Goal: Communication & Community: Answer question/provide support

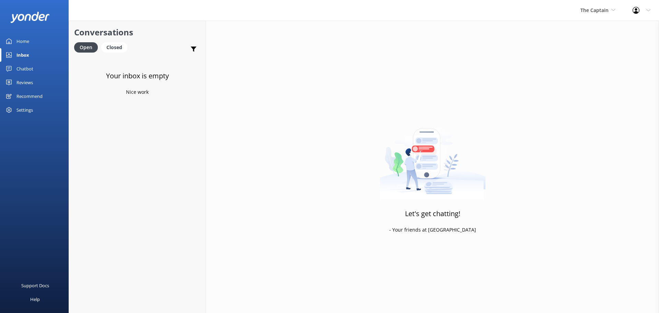
click at [40, 50] on link "Inbox" at bounding box center [34, 55] width 69 height 14
click at [594, 12] on span "De [GEOGRAPHIC_DATA]" at bounding box center [580, 10] width 56 height 7
click at [583, 32] on link "De [GEOGRAPHIC_DATA]" at bounding box center [578, 29] width 69 height 16
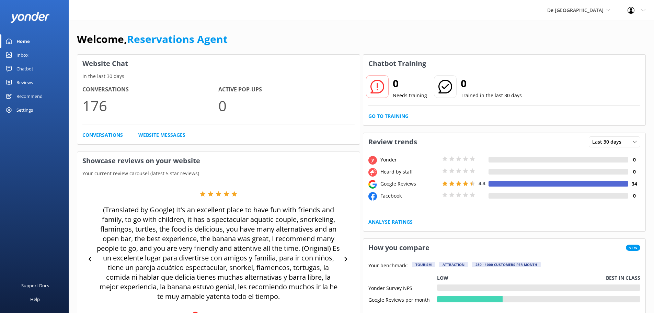
click at [33, 56] on link "Inbox" at bounding box center [34, 55] width 69 height 14
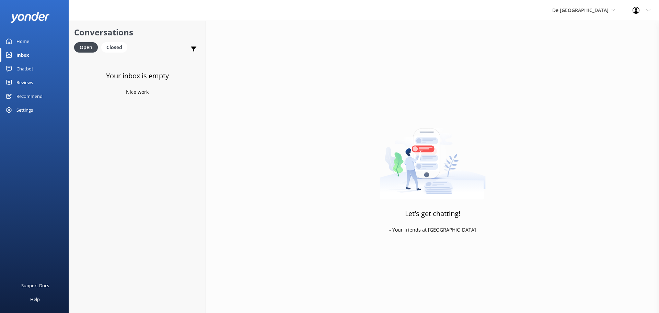
click at [33, 56] on link "Inbox" at bounding box center [34, 55] width 69 height 14
click at [597, 8] on span "De [GEOGRAPHIC_DATA]" at bounding box center [580, 10] width 56 height 7
click at [588, 43] on link "Aruba's Activities Expert" at bounding box center [578, 45] width 69 height 16
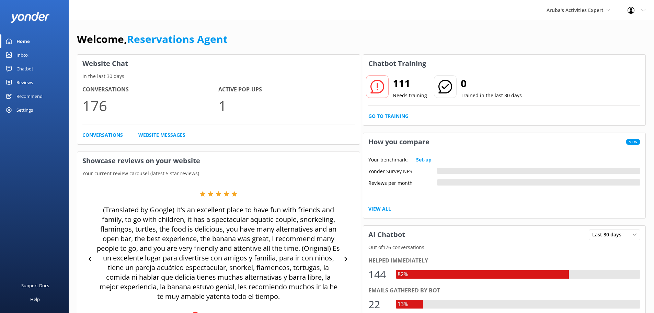
click at [22, 49] on div "Inbox" at bounding box center [22, 55] width 12 height 14
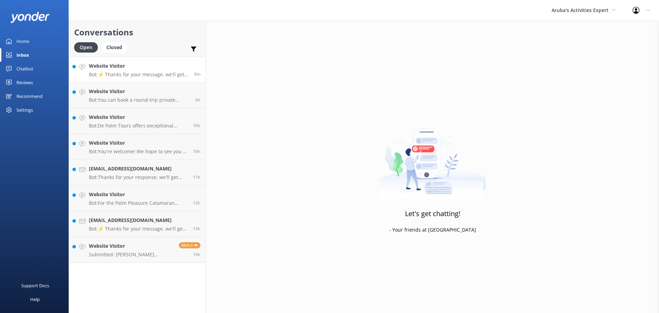
click at [136, 73] on p "Bot: ⚡ Thanks for your message, we'll get back to you as soon as we can." at bounding box center [139, 74] width 100 height 6
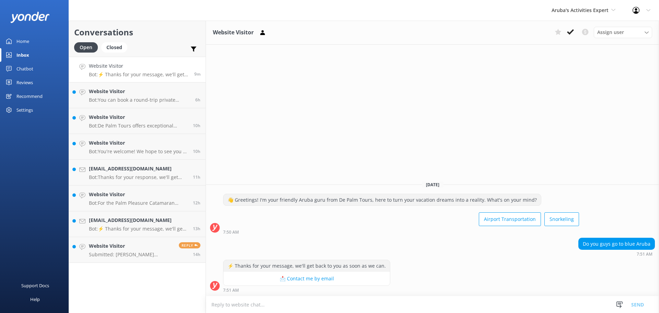
click at [239, 304] on textarea at bounding box center [432, 304] width 453 height 17
type textarea "we go to Aruba Blue Village and Blue residences"
click at [637, 302] on button "Send" at bounding box center [638, 304] width 26 height 17
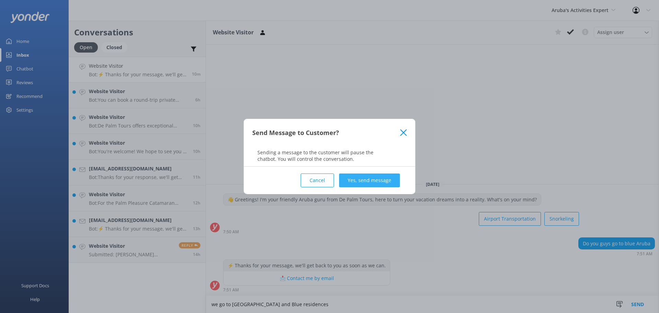
click at [356, 182] on button "Yes, send message" at bounding box center [369, 180] width 61 height 14
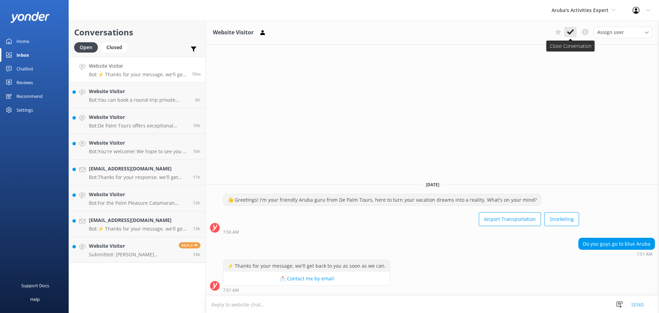
click at [575, 34] on button at bounding box center [570, 32] width 12 height 10
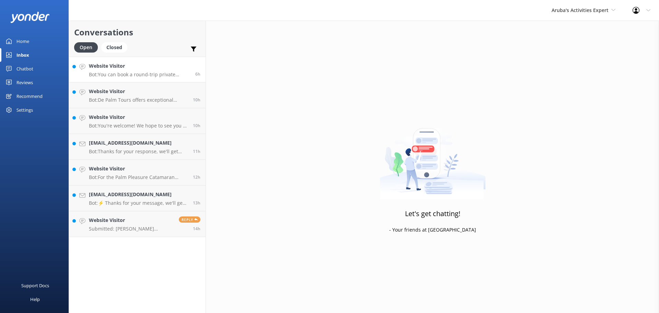
click at [118, 58] on link "Website Visitor Bot: You can book a round-trip private transfer online at https…" at bounding box center [137, 70] width 137 height 26
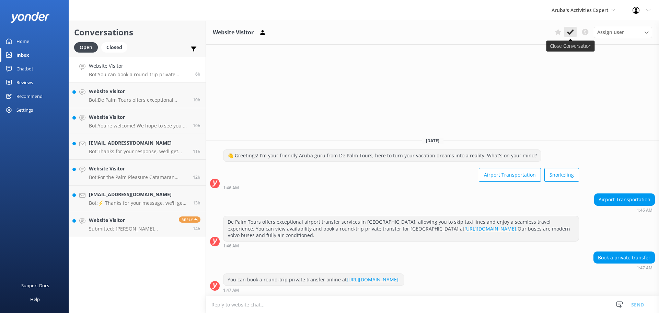
click at [572, 32] on use at bounding box center [570, 31] width 7 height 5
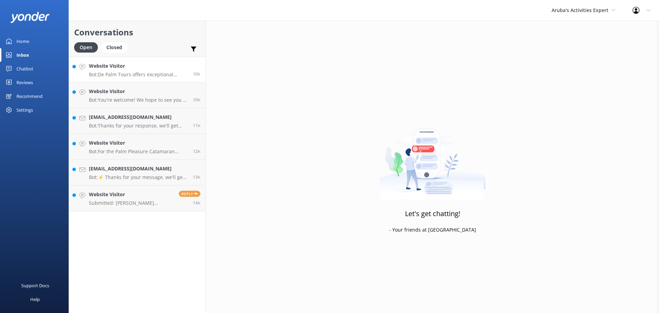
click at [125, 77] on p "Bot: De Palm Tours offers exceptional airport transfer services in Aruba, allow…" at bounding box center [138, 74] width 99 height 6
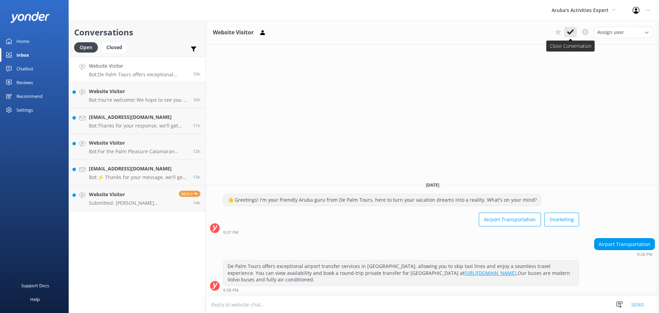
click at [575, 32] on button at bounding box center [570, 32] width 12 height 10
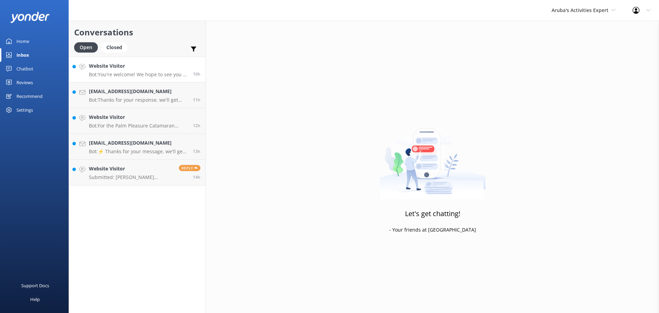
click at [131, 66] on h4 "Website Visitor" at bounding box center [138, 66] width 99 height 8
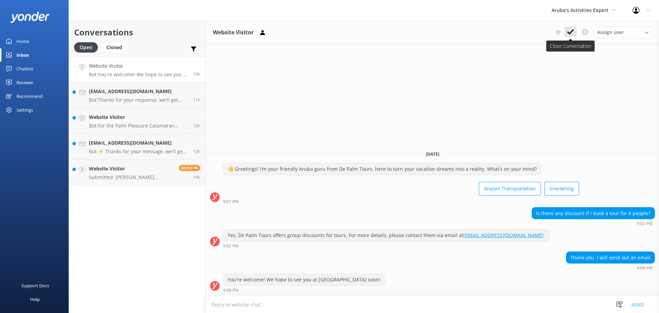
click at [569, 32] on icon at bounding box center [570, 31] width 7 height 7
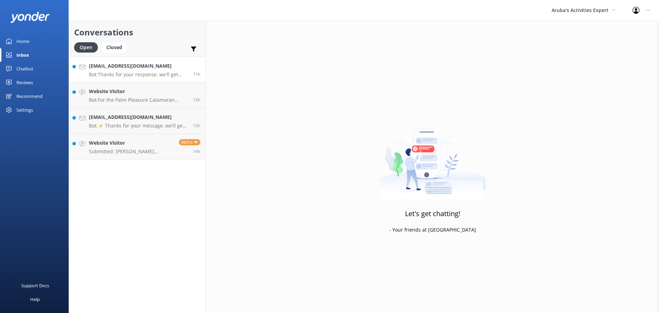
click at [138, 70] on div "macfern@gmail.com Bot: Thanks for your response, we'll get back to you as soon …" at bounding box center [138, 69] width 99 height 15
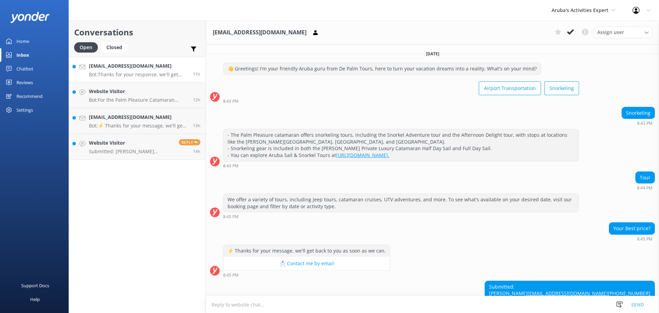
scroll to position [49, 0]
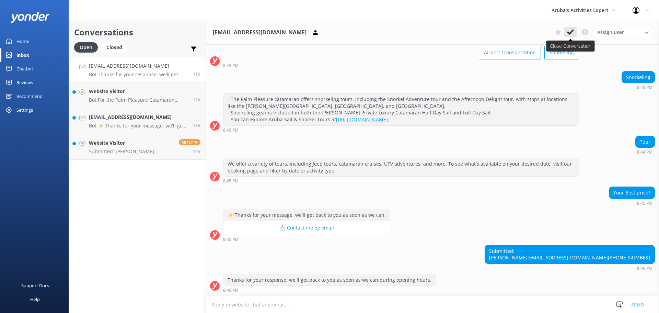
click at [570, 30] on icon at bounding box center [570, 31] width 7 height 7
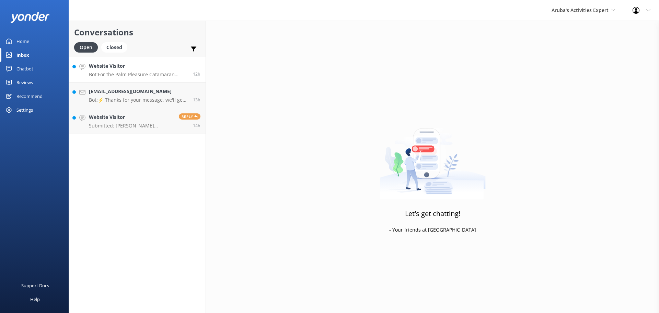
click at [134, 77] on p "Bot: For the Palm Pleasure Catamaran Snorkeling Tour, you should meet at De Pal…" at bounding box center [138, 74] width 99 height 6
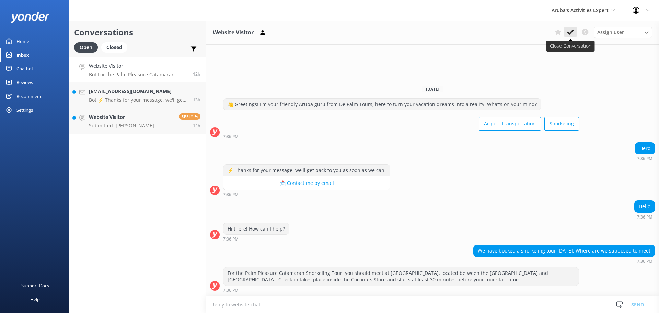
click at [567, 30] on icon at bounding box center [570, 31] width 7 height 7
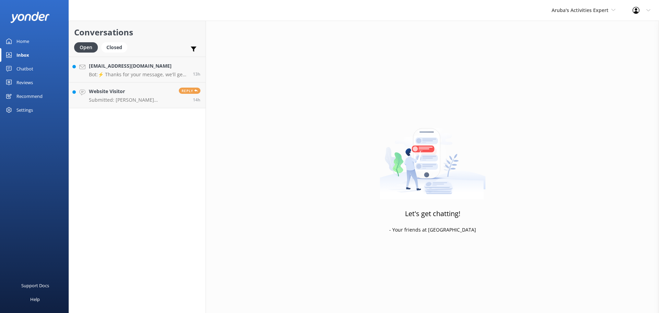
click at [150, 70] on div "dmya19@hotmail.com Bot: ⚡ Thanks for your message, we'll get back to you as soo…" at bounding box center [138, 69] width 99 height 15
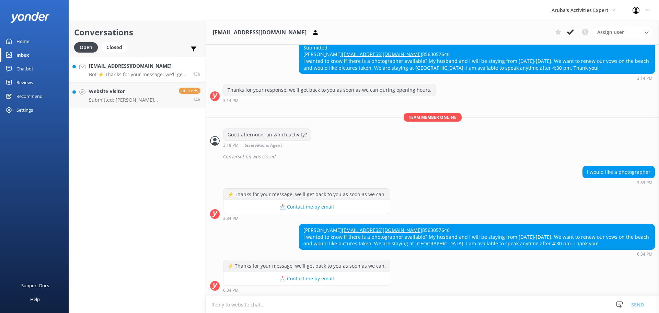
scroll to position [150, 0]
click at [252, 307] on textarea at bounding box center [432, 304] width 453 height 17
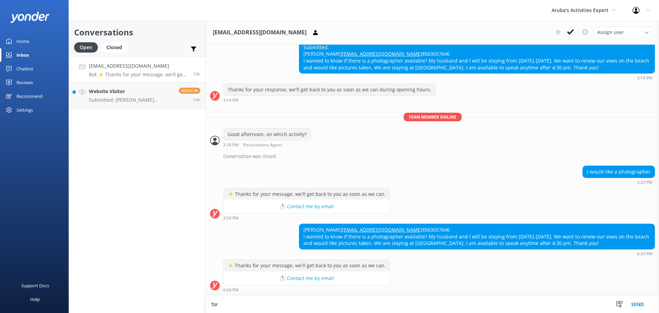
scroll to position [150, 0]
type textarea "for a photographer you need to check directly with your hotel"
click at [636, 309] on button "Send" at bounding box center [638, 304] width 26 height 17
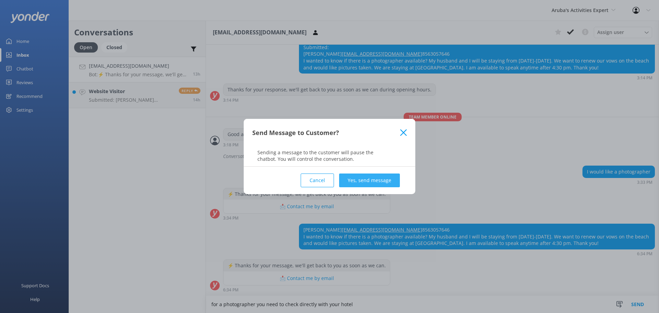
click at [370, 178] on button "Yes, send message" at bounding box center [369, 180] width 61 height 14
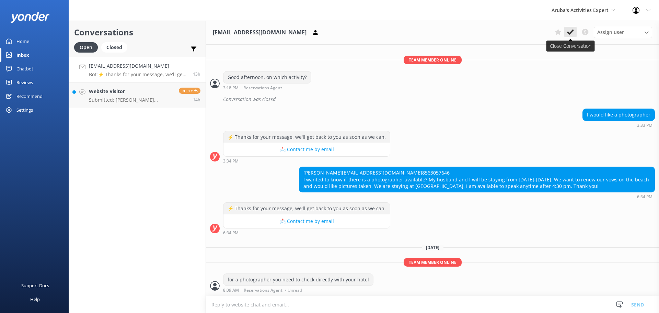
scroll to position [207, 0]
click at [572, 33] on icon at bounding box center [570, 31] width 7 height 7
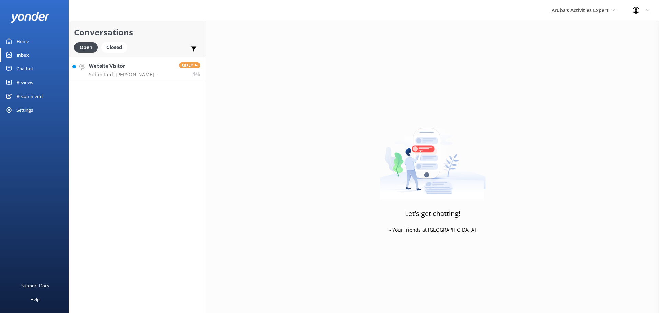
click at [144, 73] on p "Submitted: Francisca Fyungm@gmail.com +56942206372 Visite la isla el 16/09 y re…" at bounding box center [131, 74] width 85 height 6
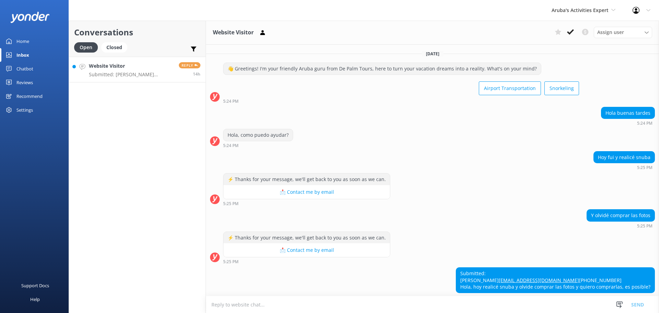
scroll to position [70, 0]
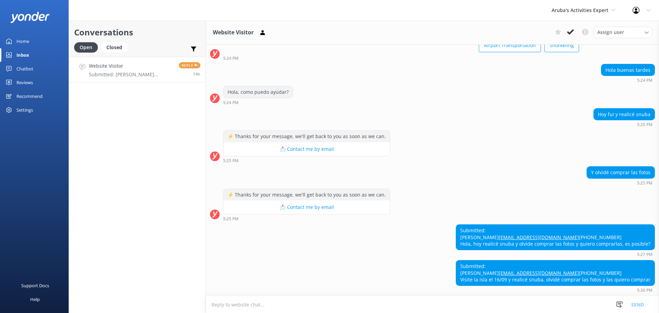
click at [325, 298] on textarea at bounding box center [432, 304] width 453 height 17
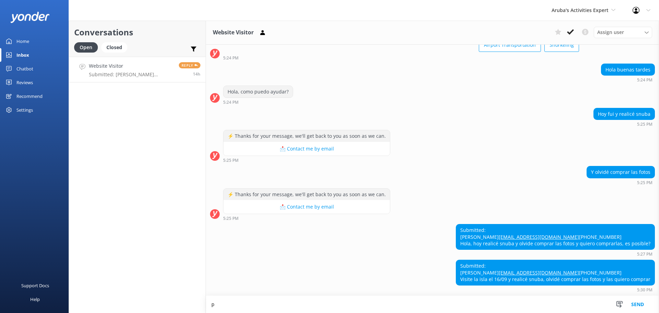
scroll to position [70, 0]
click at [320, 303] on textarea "puedes mandar un correo a reservations@depallmtours" at bounding box center [432, 304] width 453 height 17
click at [339, 304] on textarea "puedes mandar un correo a reservations@depalmtours" at bounding box center [432, 304] width 453 height 17
type textarea "puedes mandar un correo a reservations@depalmtours.com"
click at [638, 299] on button "Send" at bounding box center [638, 304] width 26 height 17
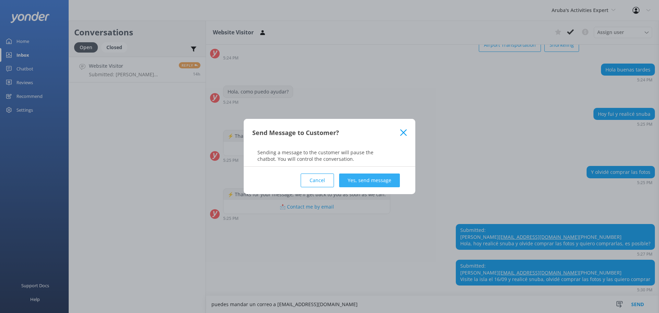
click at [373, 178] on button "Yes, send message" at bounding box center [369, 180] width 61 height 14
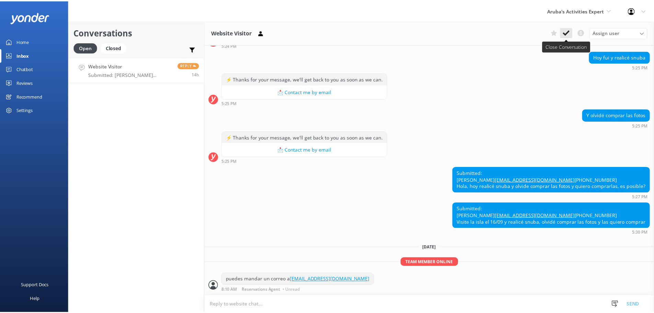
scroll to position [127, 0]
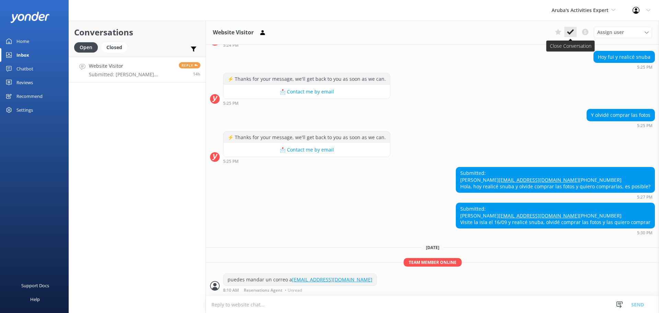
click at [575, 33] on button at bounding box center [570, 32] width 12 height 10
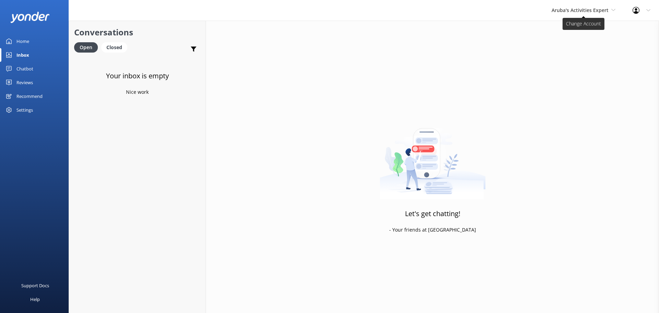
click at [590, 10] on span "Aruba's Activities Expert" at bounding box center [580, 10] width 57 height 7
click at [574, 61] on link "The Captain" at bounding box center [577, 62] width 69 height 16
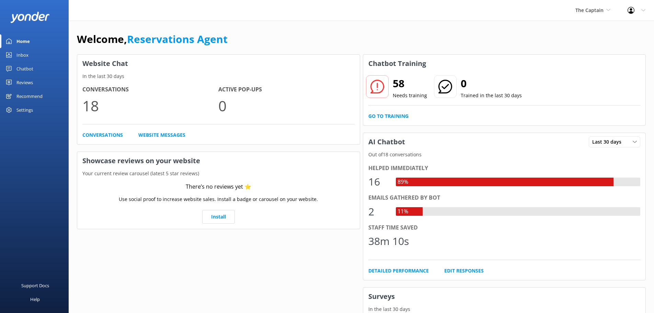
click at [27, 58] on div "Inbox" at bounding box center [22, 55] width 12 height 14
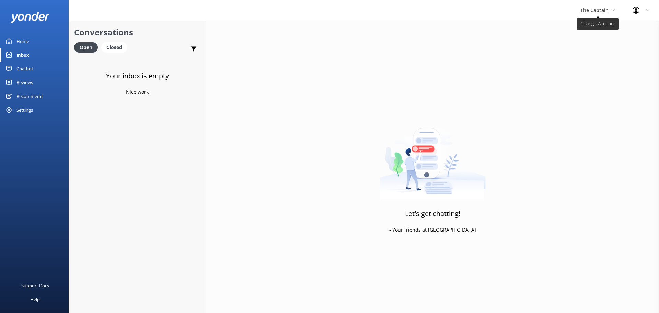
click at [585, 10] on span "The Captain" at bounding box center [594, 10] width 28 height 7
click at [602, 28] on link "De [GEOGRAPHIC_DATA]" at bounding box center [606, 29] width 69 height 16
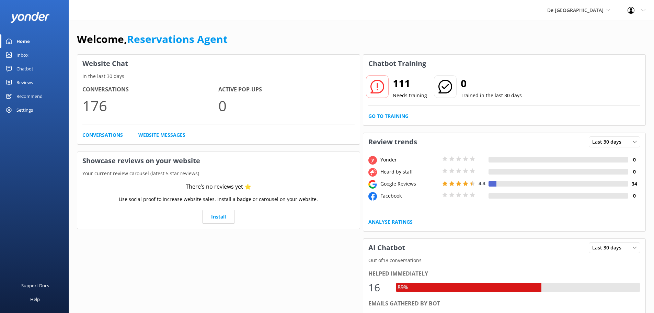
click at [34, 58] on link "Inbox" at bounding box center [34, 55] width 69 height 14
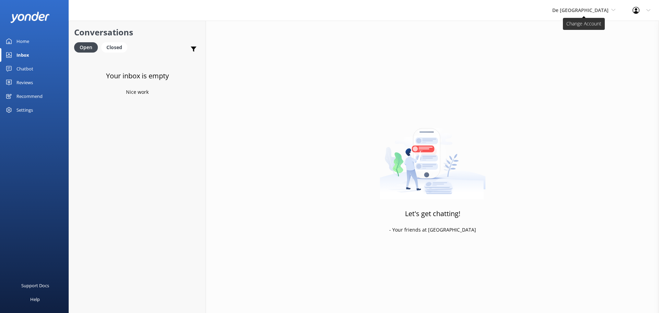
click at [602, 12] on span "De [GEOGRAPHIC_DATA]" at bounding box center [580, 10] width 56 height 7
click at [586, 47] on link "Aruba's Activities Expert" at bounding box center [578, 45] width 69 height 16
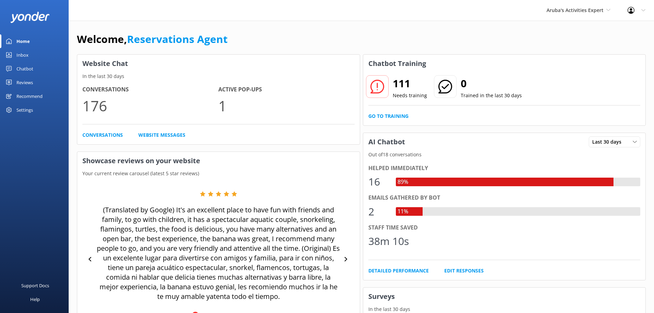
click at [28, 56] on div "Inbox" at bounding box center [22, 55] width 12 height 14
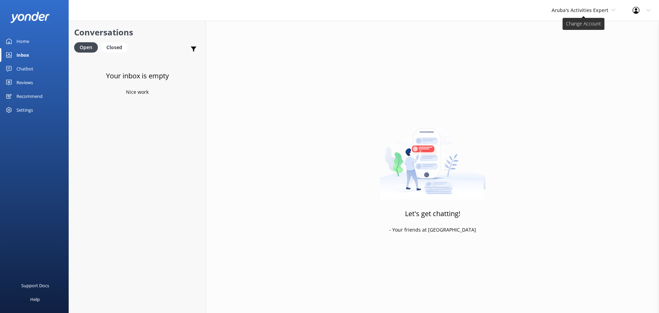
click at [583, 14] on span "Aruba's Activities Expert" at bounding box center [584, 11] width 64 height 8
click at [554, 21] on link "De [GEOGRAPHIC_DATA]" at bounding box center [577, 29] width 69 height 16
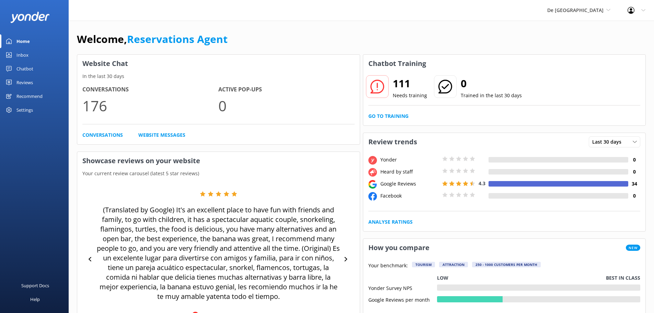
click at [26, 52] on div "Inbox" at bounding box center [22, 55] width 12 height 14
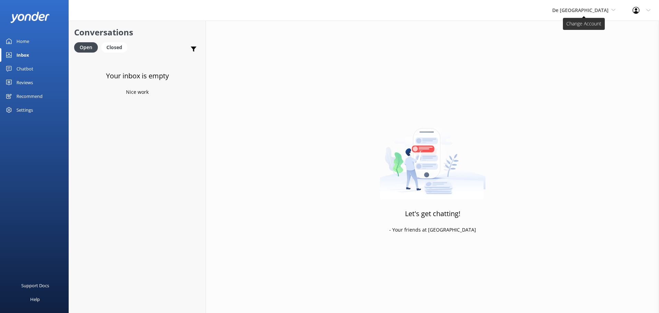
click at [588, 9] on span "De [GEOGRAPHIC_DATA]" at bounding box center [580, 10] width 56 height 7
click at [577, 44] on link "Aruba's Activities Expert" at bounding box center [578, 45] width 69 height 16
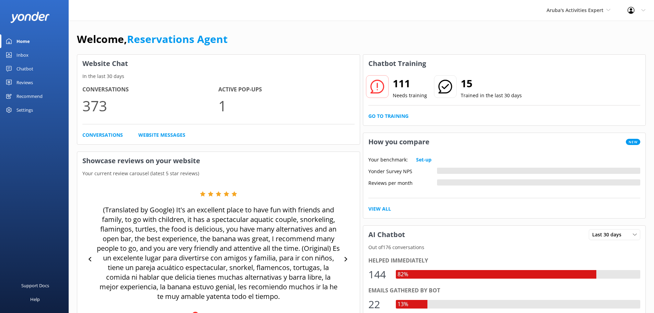
click at [29, 57] on link "Inbox" at bounding box center [34, 55] width 69 height 14
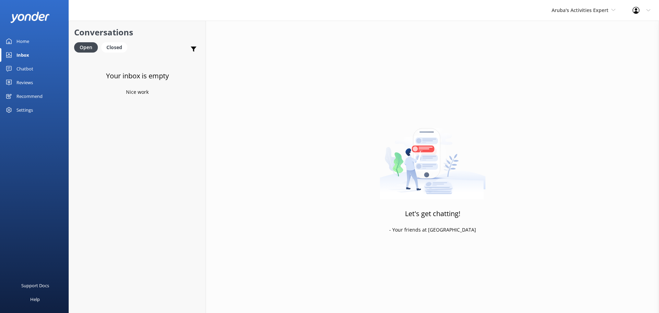
click at [587, 15] on div "Aruba's Activities Expert De Palm Island Aruba's Activities Expert The Captain" at bounding box center [583, 10] width 81 height 21
click at [586, 57] on link "The Captain" at bounding box center [577, 62] width 69 height 16
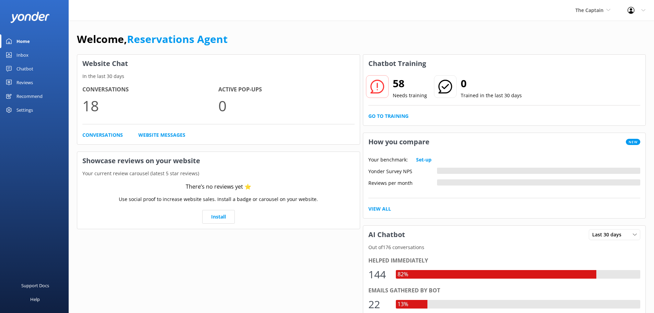
click at [24, 59] on div "Inbox" at bounding box center [22, 55] width 12 height 14
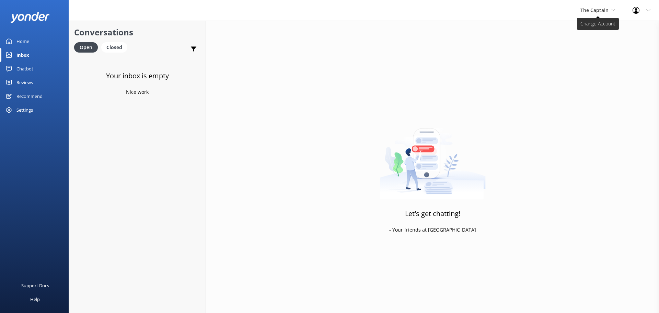
click at [600, 13] on span "The Captain" at bounding box center [594, 10] width 28 height 7
click at [595, 26] on link "De [GEOGRAPHIC_DATA]" at bounding box center [606, 29] width 69 height 16
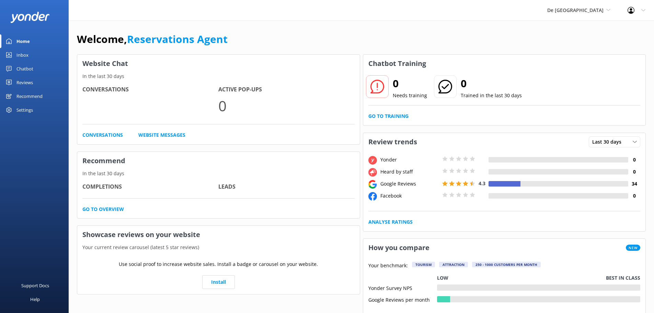
click at [26, 59] on div "Inbox" at bounding box center [22, 55] width 12 height 14
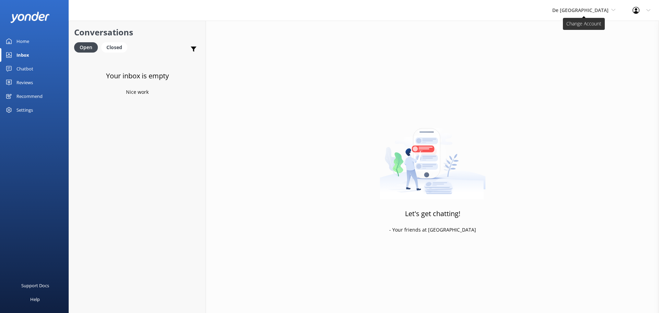
click at [600, 12] on span "De [GEOGRAPHIC_DATA]" at bounding box center [580, 10] width 56 height 7
click at [590, 52] on link "Aruba's Activities Expert" at bounding box center [578, 45] width 69 height 16
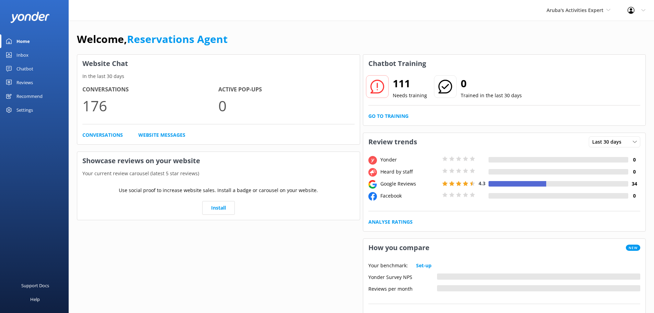
click at [26, 55] on div "Inbox" at bounding box center [22, 55] width 12 height 14
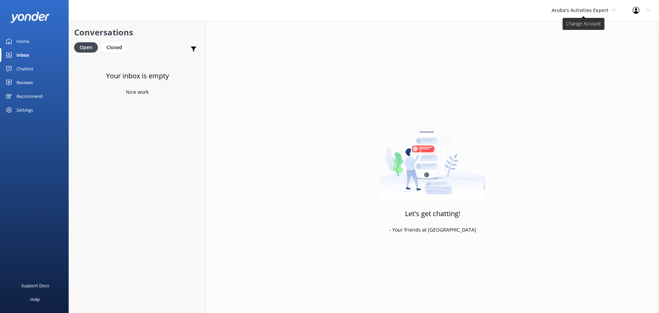
click at [567, 10] on span "Aruba's Activities Expert" at bounding box center [580, 10] width 57 height 7
click at [551, 58] on link "The Captain" at bounding box center [577, 62] width 69 height 16
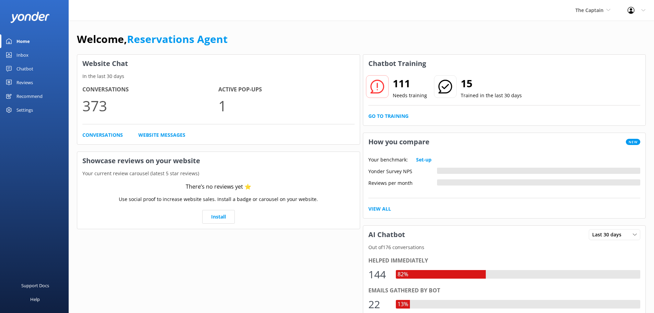
click at [36, 58] on link "Inbox" at bounding box center [34, 55] width 69 height 14
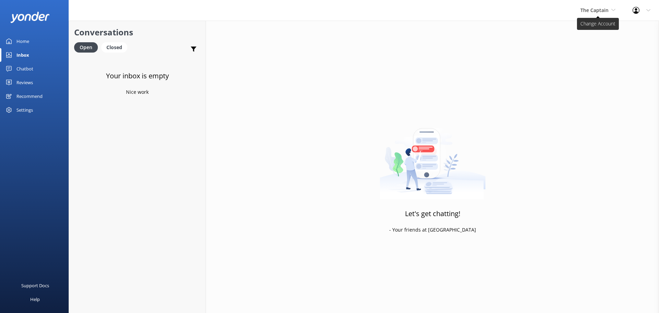
click at [611, 9] on icon at bounding box center [613, 10] width 4 height 4
click at [586, 26] on link "De [GEOGRAPHIC_DATA]" at bounding box center [606, 29] width 69 height 16
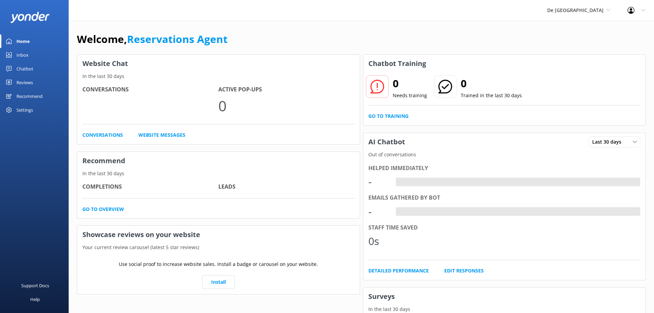
click at [41, 57] on link "Inbox" at bounding box center [34, 55] width 69 height 14
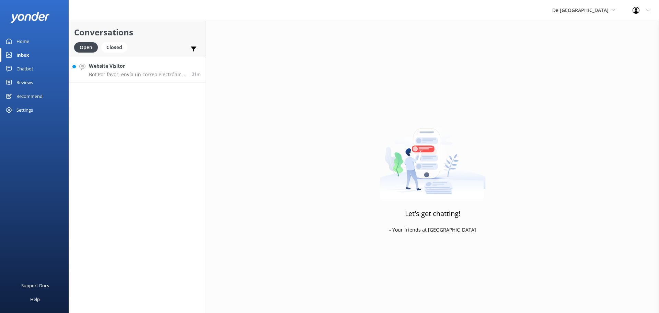
click at [142, 67] on h4 "Website Visitor" at bounding box center [138, 66] width 98 height 8
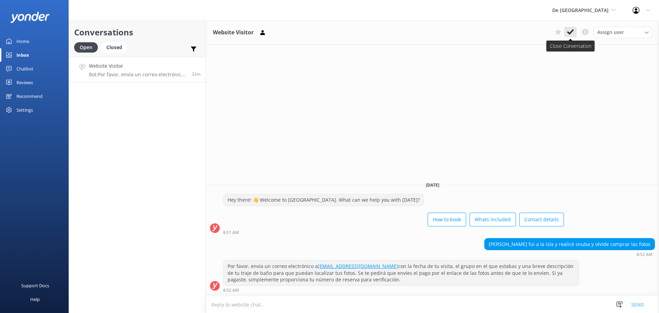
click at [574, 33] on icon at bounding box center [570, 31] width 7 height 7
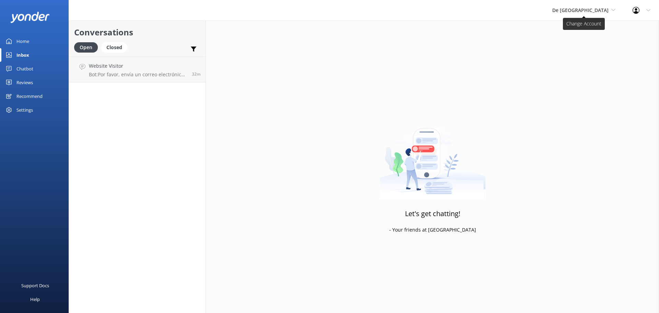
click at [598, 10] on span "De [GEOGRAPHIC_DATA]" at bounding box center [580, 10] width 56 height 7
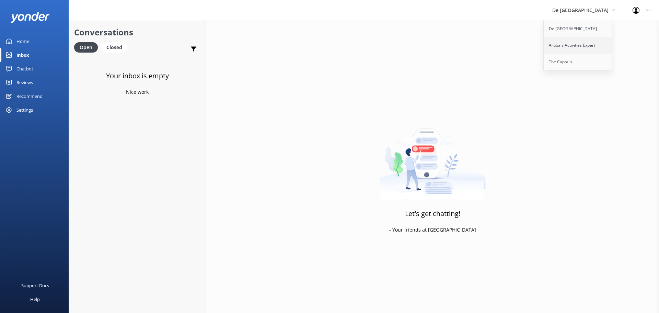
click at [587, 42] on link "Aruba's Activities Expert" at bounding box center [578, 45] width 69 height 16
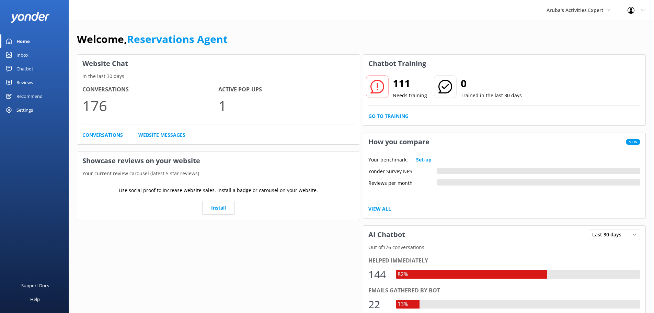
click at [23, 56] on div "Inbox" at bounding box center [22, 55] width 12 height 14
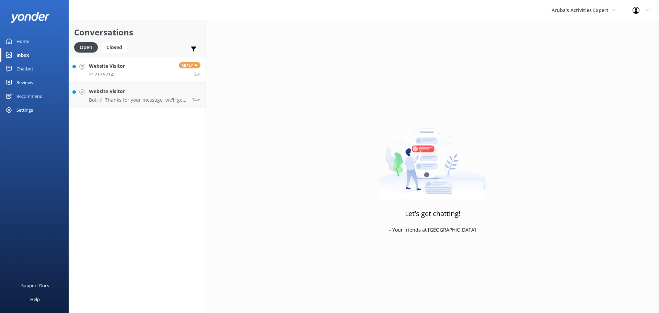
click at [144, 70] on link "Website Visitor 312136214 Reply 2m" at bounding box center [137, 70] width 137 height 26
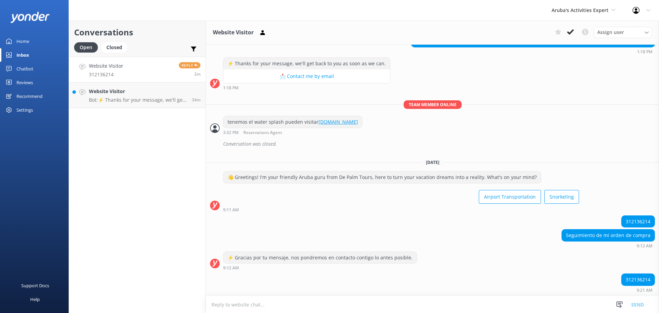
scroll to position [753, 0]
drag, startPoint x: 648, startPoint y: 199, endPoint x: 618, endPoint y: 200, distance: 29.2
click at [622, 216] on div "312136214" at bounding box center [638, 222] width 33 height 12
copy div "312136214"
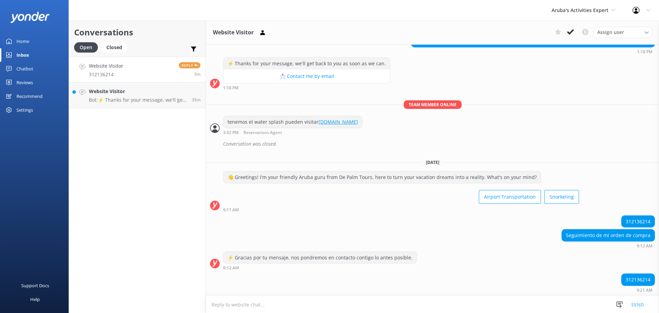
click at [321, 299] on textarea at bounding box center [432, 304] width 453 height 17
type textarea "9.30Am el bus pasa en [GEOGRAPHIC_DATA]"
click at [645, 303] on button "Send" at bounding box center [638, 304] width 26 height 17
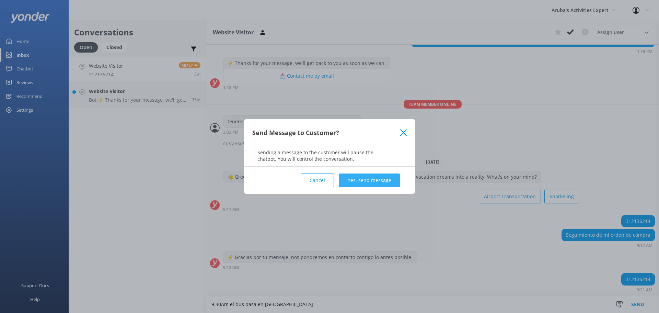
click at [369, 182] on button "Yes, send message" at bounding box center [369, 180] width 61 height 14
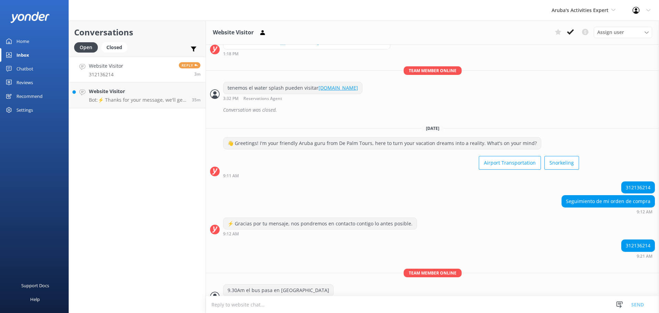
scroll to position [798, 0]
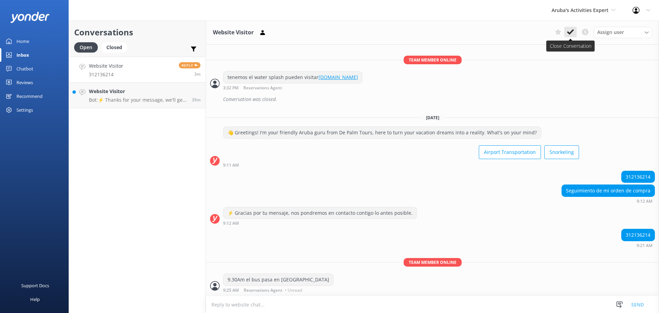
click at [571, 32] on use at bounding box center [570, 31] width 7 height 5
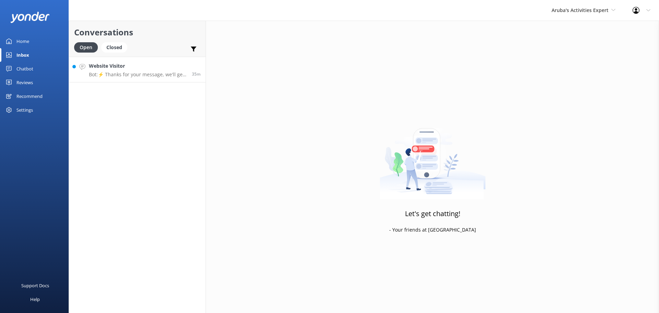
click at [129, 69] on h4 "Website Visitor" at bounding box center [138, 66] width 98 height 8
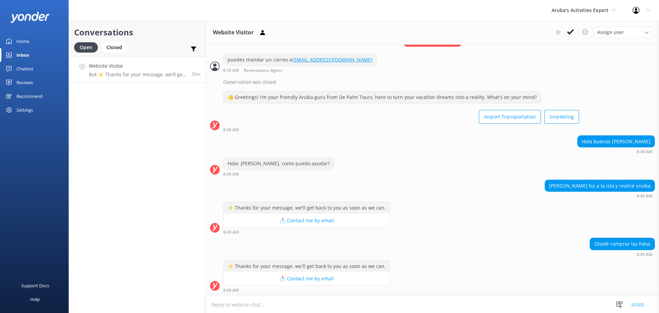
scroll to position [347, 0]
click at [354, 304] on textarea at bounding box center [432, 304] width 453 height 17
click at [121, 46] on div "Closed" at bounding box center [114, 47] width 26 height 10
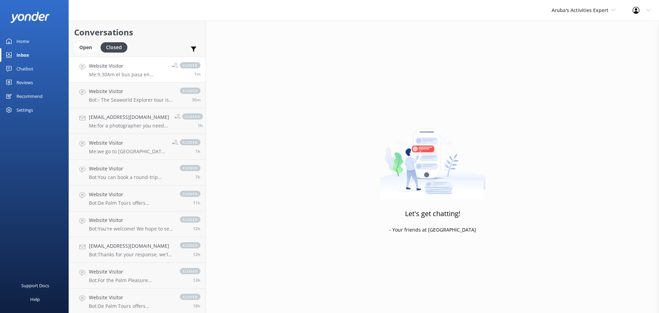
click at [144, 73] on p "Me: 9.30Am el bus pasa en Riu Palace" at bounding box center [128, 74] width 78 height 6
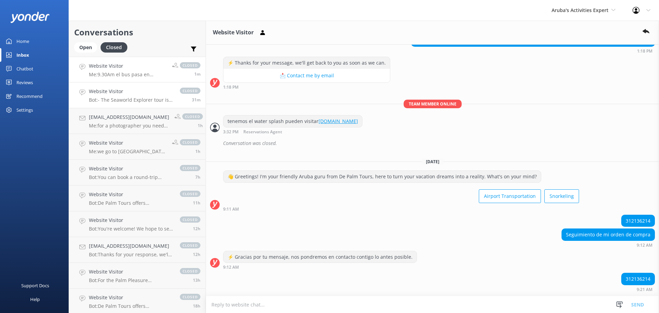
scroll to position [790, 0]
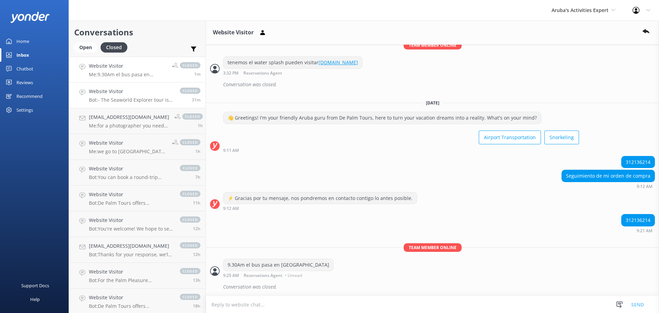
click at [134, 93] on h4 "Website Visitor" at bounding box center [131, 92] width 84 height 8
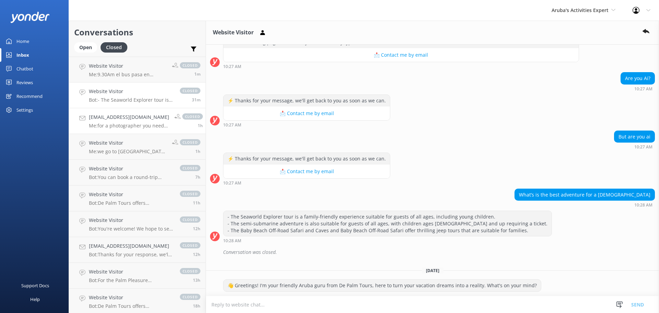
scroll to position [127, 0]
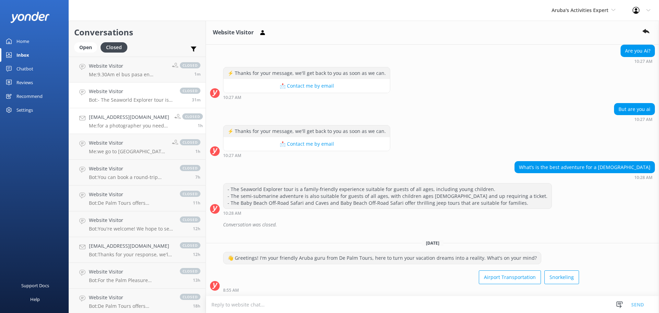
click at [126, 121] on div "dmya19@hotmail.com Me: for a photographer you need to check directly with your …" at bounding box center [129, 120] width 80 height 15
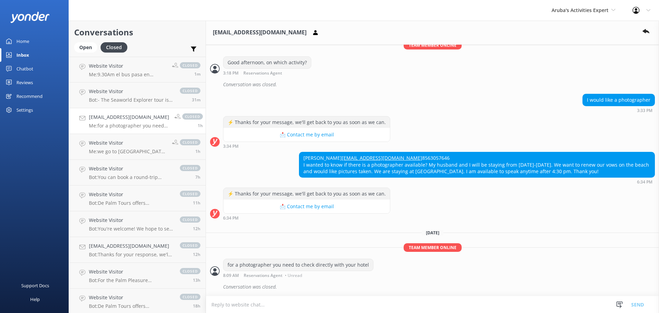
scroll to position [222, 0]
click at [111, 152] on p "Me: we go to Aruba Blue Village and Blue residences" at bounding box center [128, 151] width 78 height 6
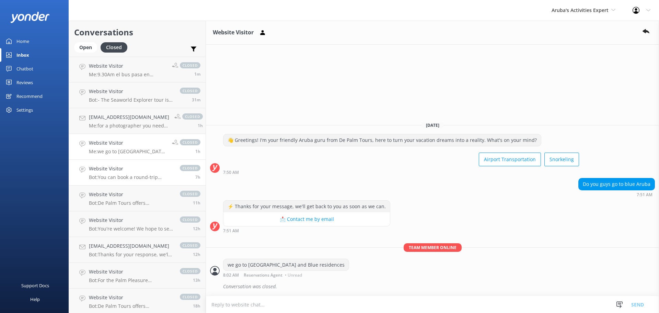
click at [105, 173] on div "Website Visitor Bot: You can book a round-trip private transfer online at https…" at bounding box center [131, 172] width 84 height 15
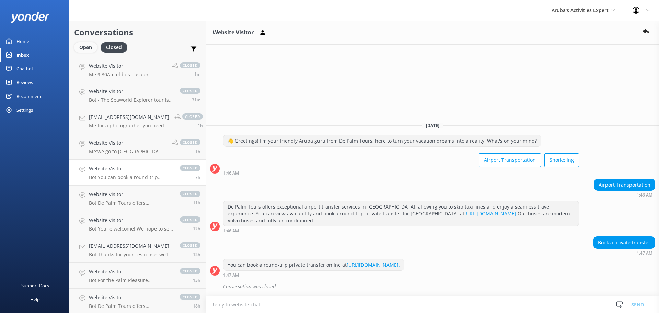
click at [88, 50] on div "Open" at bounding box center [85, 47] width 23 height 10
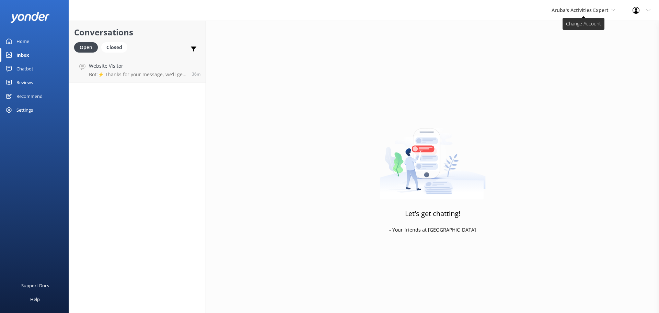
click at [567, 10] on span "Aruba's Activities Expert" at bounding box center [580, 10] width 57 height 7
click at [562, 26] on link "De [GEOGRAPHIC_DATA]" at bounding box center [577, 29] width 69 height 16
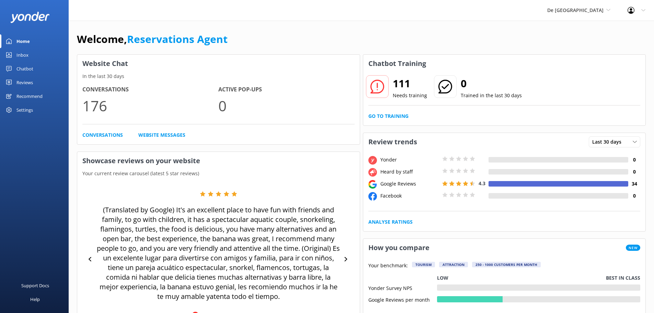
click at [24, 53] on div "Inbox" at bounding box center [22, 55] width 12 height 14
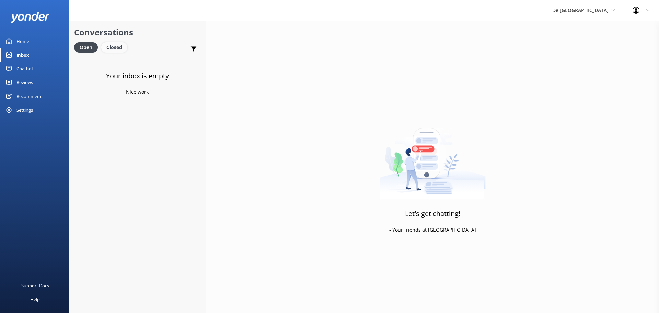
click at [118, 50] on div "Closed" at bounding box center [114, 47] width 26 height 10
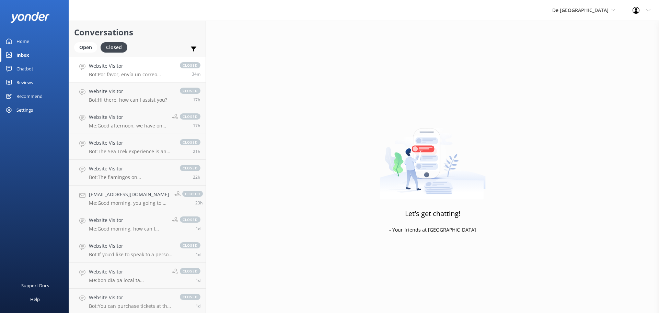
click at [138, 75] on p "Bot: Por favor, envía un correo electrónico a reservations@depalmtours.com con …" at bounding box center [131, 74] width 84 height 6
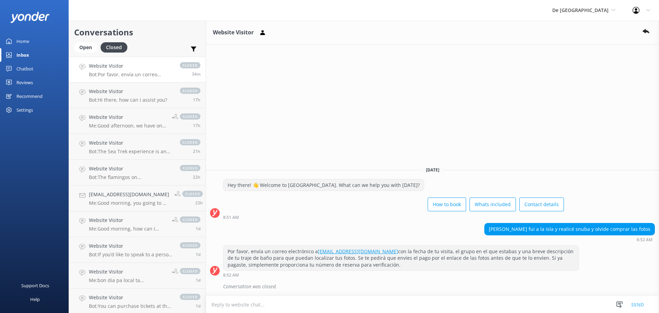
drag, startPoint x: 226, startPoint y: 251, endPoint x: 388, endPoint y: 267, distance: 162.5
click at [388, 267] on div "Por favor, envía un correo electrónico a reservations@depalmtours.com con la fe…" at bounding box center [400, 257] width 355 height 25
copy div "Por favor, envía un correo electrónico a reservations@depalmtours.com con la fe…"
click at [599, 11] on span "De [GEOGRAPHIC_DATA]" at bounding box center [580, 10] width 56 height 7
click at [590, 43] on link "Aruba's Activities Expert" at bounding box center [578, 45] width 69 height 16
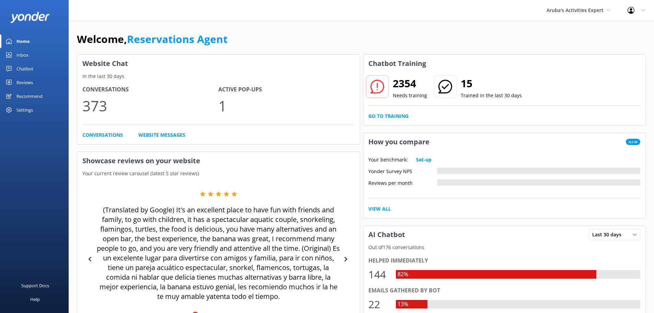
click at [22, 49] on div "Inbox" at bounding box center [22, 55] width 12 height 14
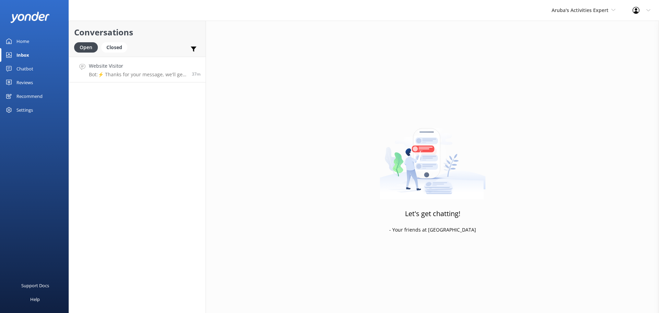
click at [130, 69] on h4 "Website Visitor" at bounding box center [138, 66] width 98 height 8
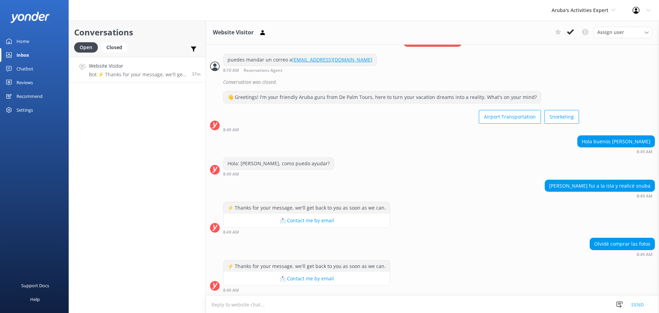
scroll to position [347, 0]
click at [287, 301] on textarea at bounding box center [432, 304] width 453 height 17
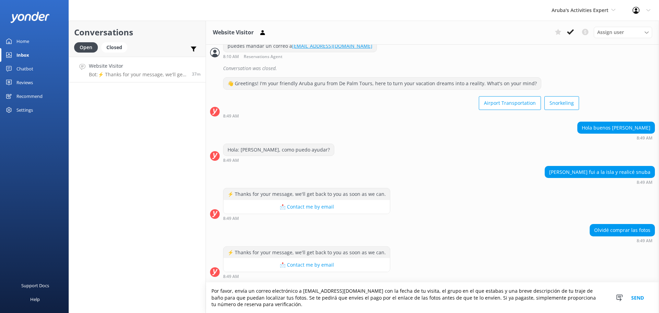
scroll to position [360, 0]
type textarea "Por favor, envía un correo electrónico a reservations@depalmtours.com con la fe…"
click at [640, 295] on button "Send" at bounding box center [638, 297] width 26 height 31
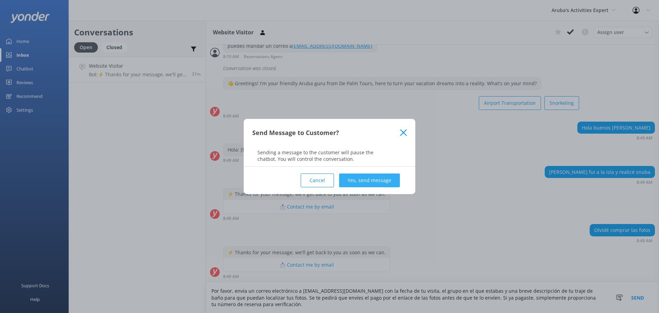
click at [383, 181] on button "Yes, send message" at bounding box center [369, 180] width 61 height 14
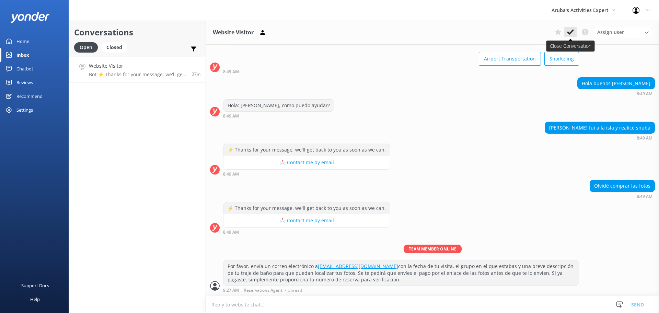
scroll to position [405, 0]
click at [572, 29] on icon at bounding box center [570, 31] width 7 height 7
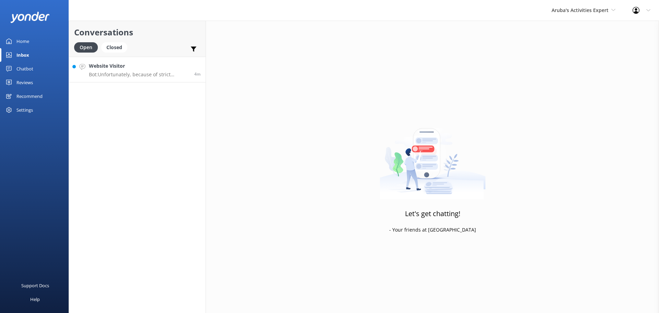
click at [145, 70] on div "Website Visitor Bot: Unfortunately, because of strict policies we have with the…" at bounding box center [139, 69] width 100 height 15
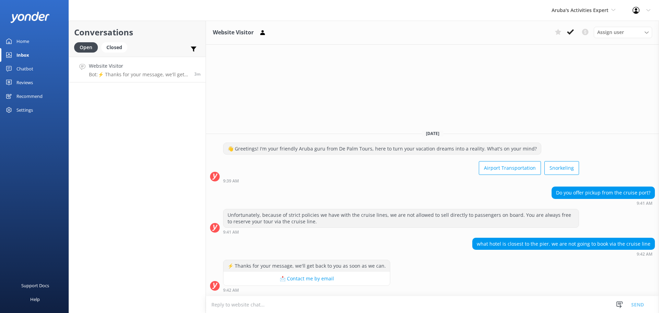
click at [355, 301] on textarea at bounding box center [432, 304] width 453 height 17
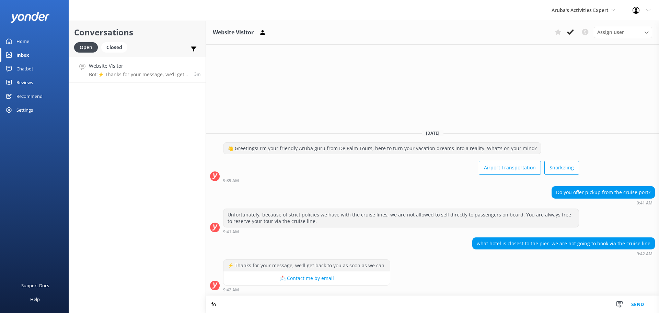
type textarea "f"
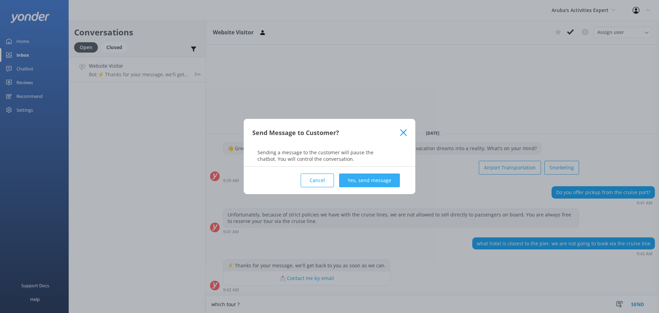
type textarea "which tour ?"
click at [355, 174] on button "Yes, send message" at bounding box center [369, 180] width 61 height 14
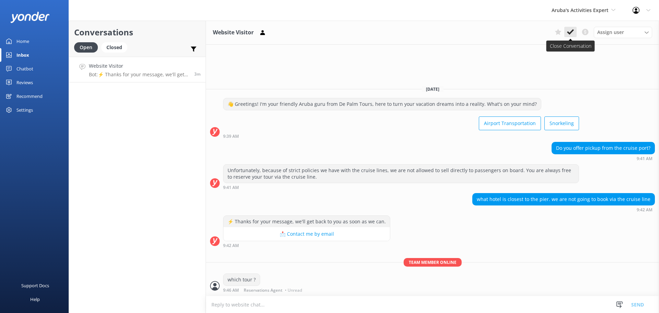
click at [570, 36] on button at bounding box center [570, 32] width 12 height 10
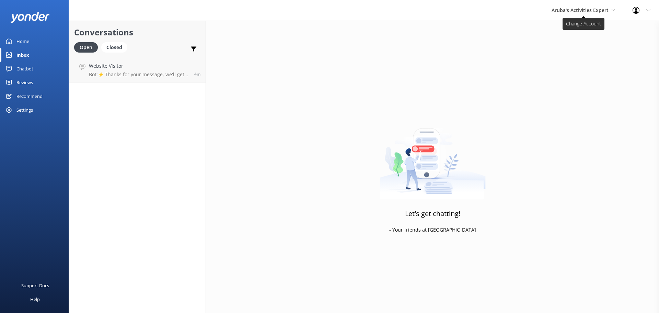
click at [572, 12] on span "Aruba's Activities Expert" at bounding box center [580, 10] width 57 height 7
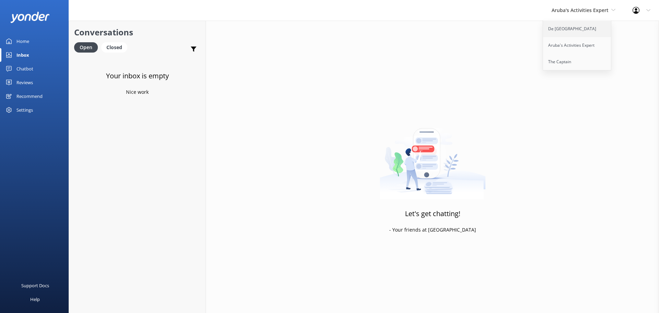
click at [567, 32] on link "De [GEOGRAPHIC_DATA]" at bounding box center [577, 29] width 69 height 16
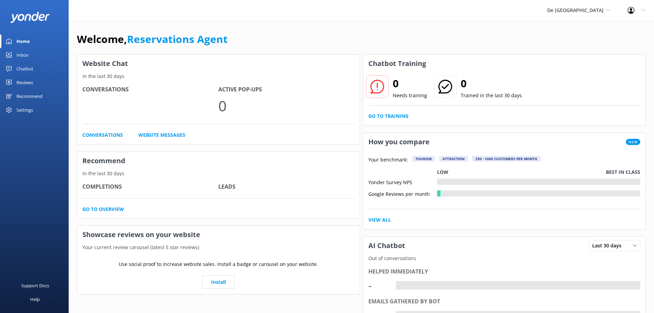
click at [27, 58] on div "Inbox" at bounding box center [22, 55] width 12 height 14
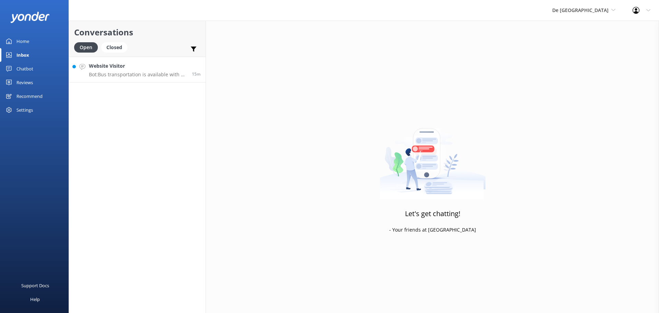
click at [140, 63] on h4 "Website Visitor" at bounding box center [138, 66] width 98 height 8
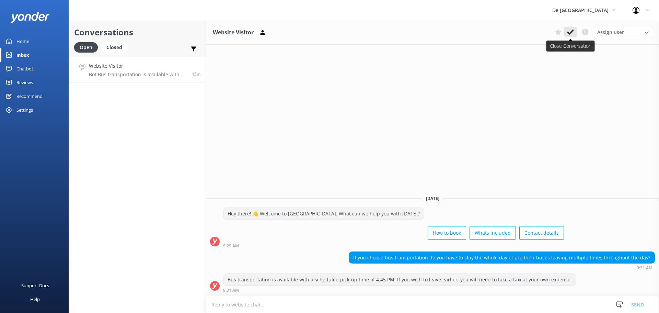
click at [569, 29] on icon at bounding box center [570, 31] width 7 height 7
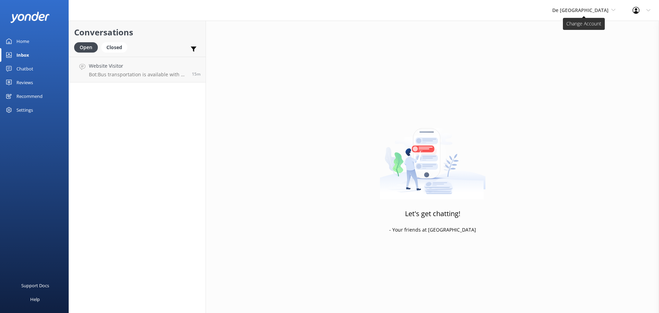
click at [589, 12] on span "De [GEOGRAPHIC_DATA]" at bounding box center [580, 10] width 56 height 7
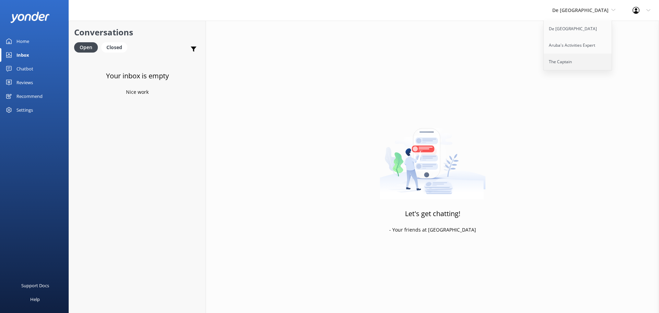
click at [583, 58] on link "The Captain" at bounding box center [578, 62] width 69 height 16
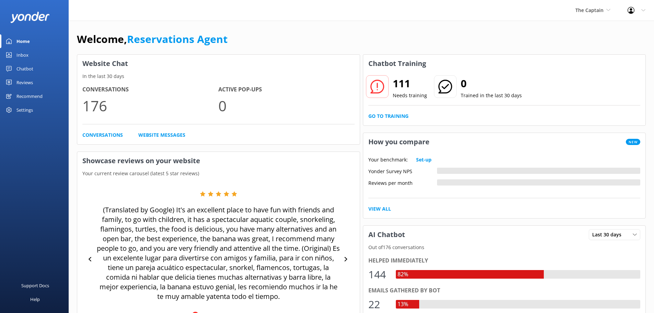
click at [29, 58] on link "Inbox" at bounding box center [34, 55] width 69 height 14
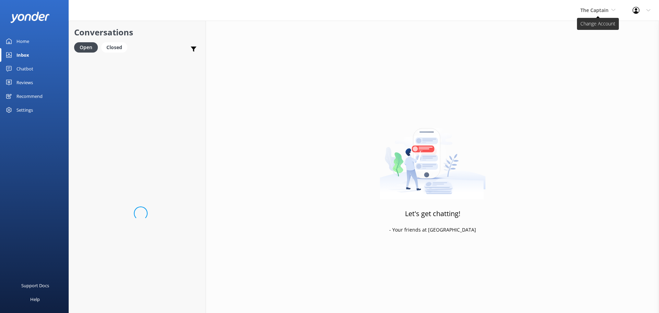
click at [591, 13] on span "The Captain" at bounding box center [594, 10] width 28 height 7
click at [593, 26] on link "De [GEOGRAPHIC_DATA]" at bounding box center [606, 29] width 69 height 16
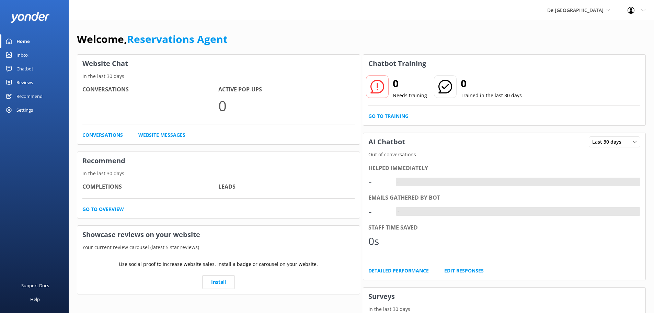
click at [20, 51] on div "Inbox" at bounding box center [22, 55] width 12 height 14
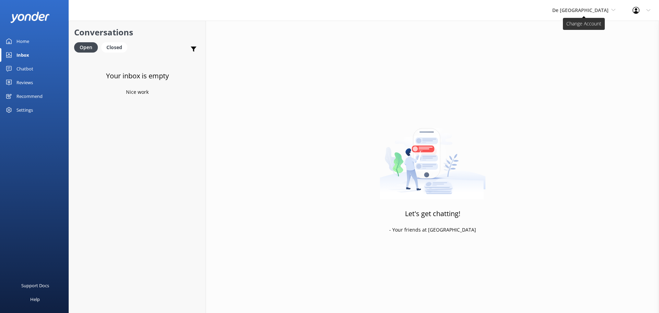
click at [595, 7] on span "De [GEOGRAPHIC_DATA]" at bounding box center [580, 10] width 56 height 7
click at [594, 49] on link "Aruba's Activities Expert" at bounding box center [578, 45] width 69 height 16
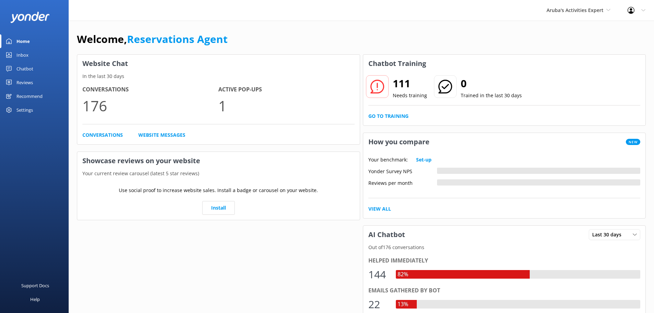
click at [29, 58] on link "Inbox" at bounding box center [34, 55] width 69 height 14
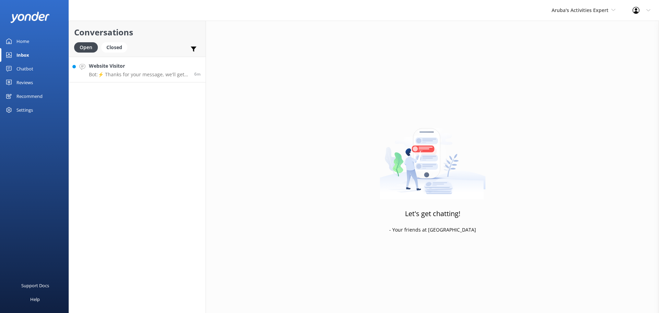
click at [169, 70] on div "Website Visitor Bot: ⚡ Thanks for your message, we'll get back to you as soon a…" at bounding box center [139, 69] width 100 height 15
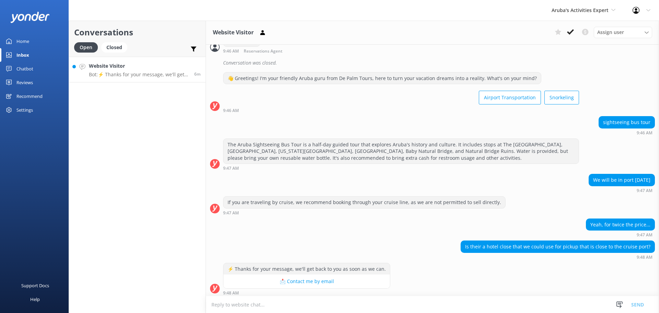
scroll to position [206, 0]
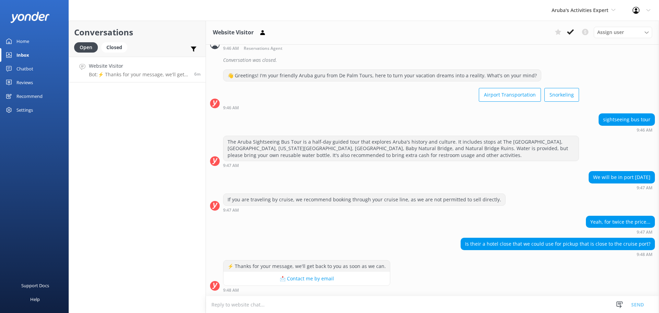
click at [378, 304] on textarea at bounding box center [432, 304] width 453 height 17
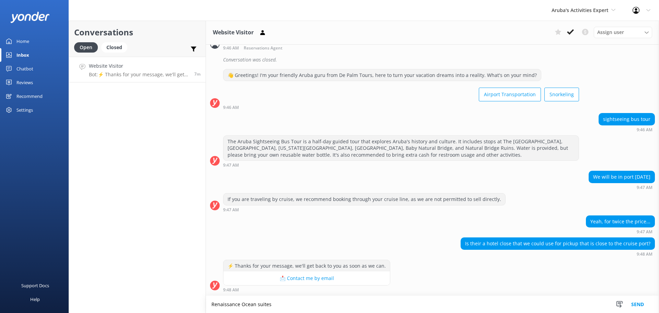
type textarea "Renaissance Ocean suites"
click at [635, 304] on button "Send" at bounding box center [638, 304] width 26 height 17
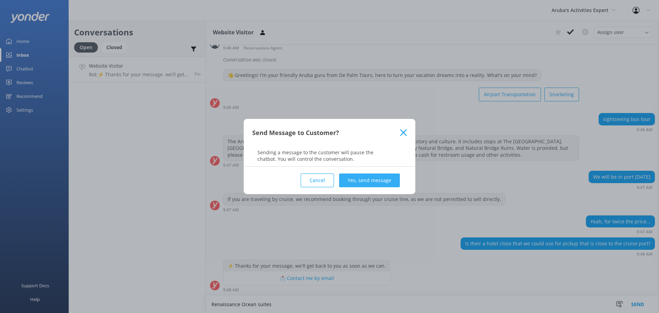
click at [376, 175] on button "Yes, send message" at bounding box center [369, 180] width 61 height 14
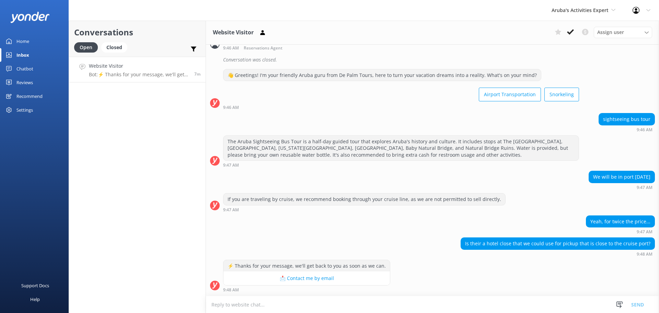
scroll to position [206, 0]
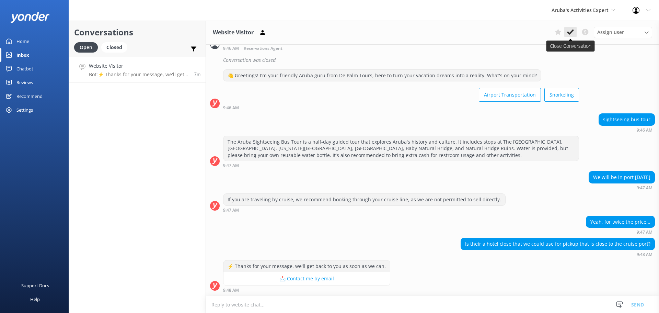
click at [570, 30] on icon at bounding box center [570, 31] width 7 height 7
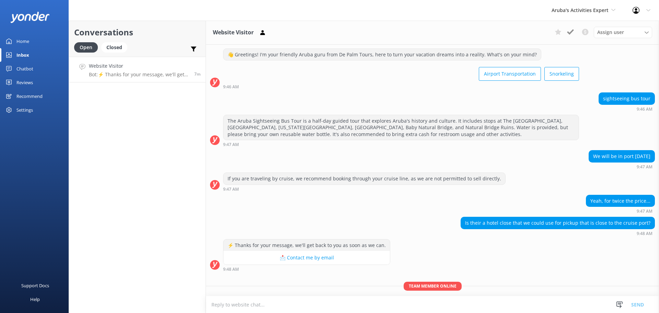
scroll to position [0, 0]
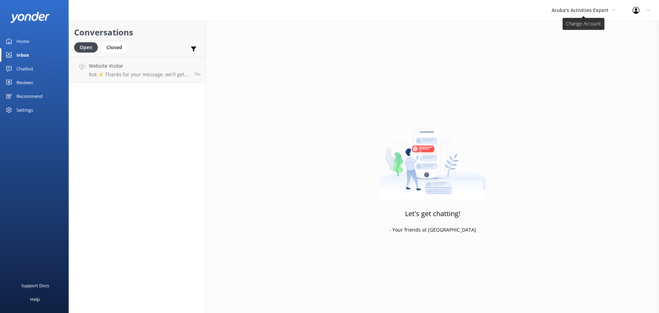
click at [571, 10] on span "Aruba's Activities Expert" at bounding box center [580, 10] width 57 height 7
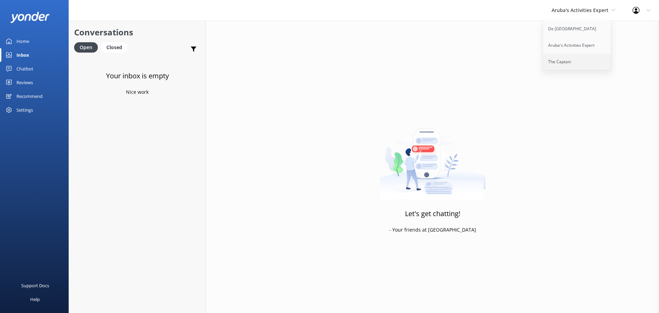
click at [566, 55] on link "The Captain" at bounding box center [577, 62] width 69 height 16
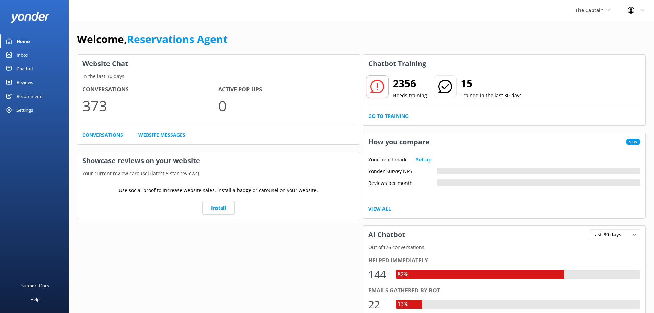
click at [36, 54] on link "Inbox" at bounding box center [34, 55] width 69 height 14
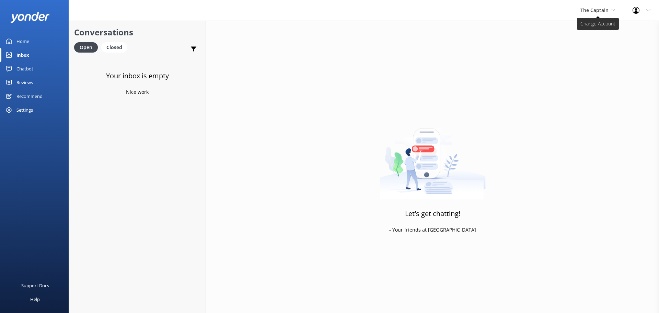
click at [590, 13] on span "The Captain" at bounding box center [597, 11] width 35 height 8
click at [592, 46] on link "Aruba's Activities Expert" at bounding box center [606, 45] width 69 height 16
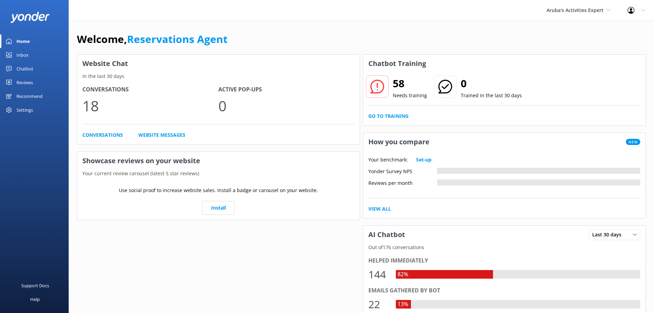
click at [22, 50] on div "Inbox" at bounding box center [22, 55] width 12 height 14
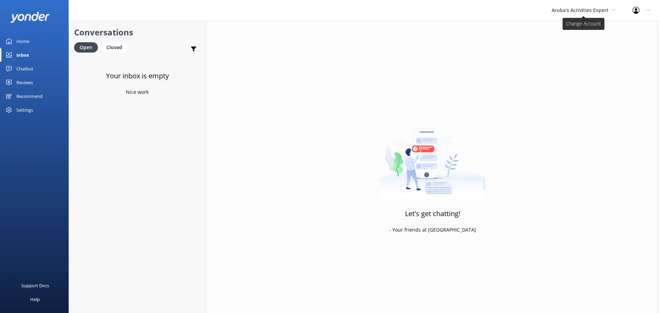
click at [588, 7] on span "Aruba's Activities Expert" at bounding box center [580, 10] width 57 height 7
click at [589, 26] on link "De [GEOGRAPHIC_DATA]" at bounding box center [577, 29] width 69 height 16
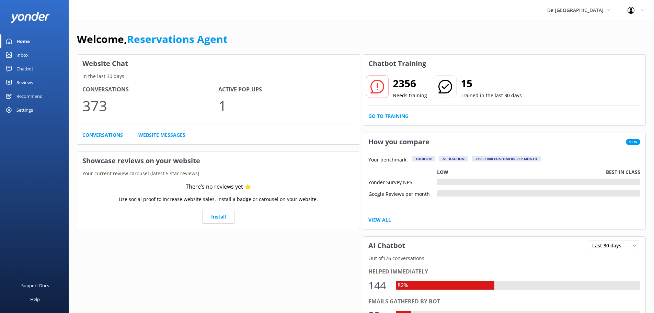
click at [28, 51] on div "Inbox" at bounding box center [22, 55] width 12 height 14
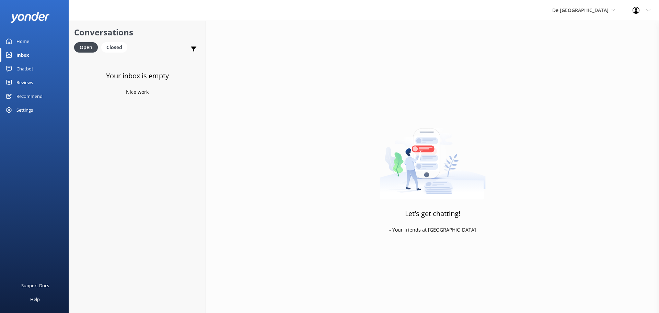
click at [594, 16] on div "De [GEOGRAPHIC_DATA] [GEOGRAPHIC_DATA] [GEOGRAPHIC_DATA]'s Activities Expert Th…" at bounding box center [584, 10] width 80 height 21
click at [584, 35] on link "De [GEOGRAPHIC_DATA]" at bounding box center [578, 29] width 69 height 16
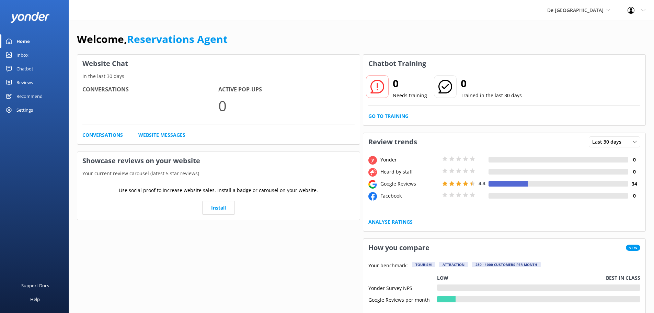
click at [31, 54] on link "Inbox" at bounding box center [34, 55] width 69 height 14
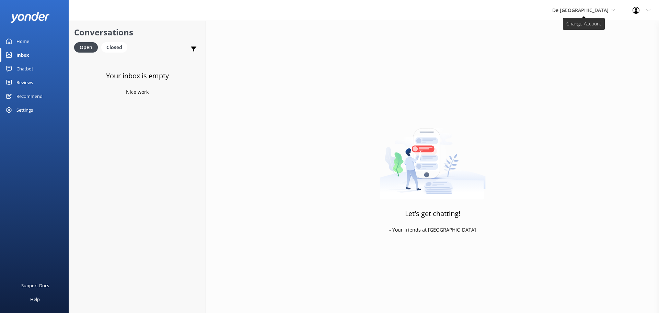
click at [590, 13] on span "De [GEOGRAPHIC_DATA]" at bounding box center [583, 11] width 63 height 8
click at [588, 44] on link "Aruba's Activities Expert" at bounding box center [578, 45] width 69 height 16
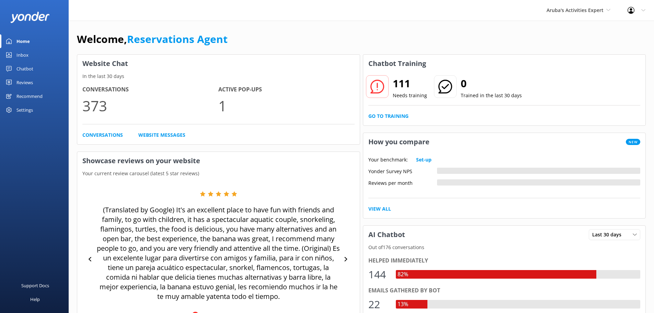
click at [33, 58] on link "Inbox" at bounding box center [34, 55] width 69 height 14
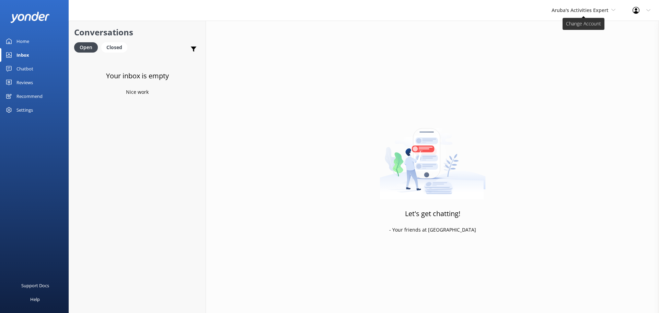
click at [592, 11] on span "Aruba's Activities Expert" at bounding box center [580, 10] width 57 height 7
click at [580, 56] on link "The Captain" at bounding box center [577, 62] width 69 height 16
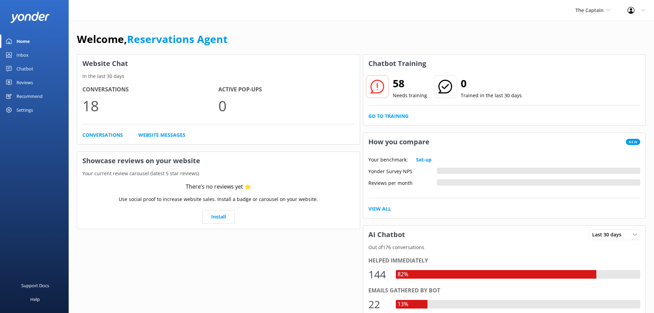
click at [23, 54] on div "Inbox" at bounding box center [22, 55] width 12 height 14
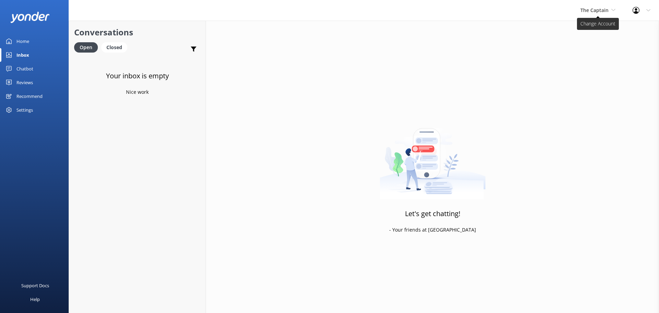
click at [595, 13] on span "The Captain" at bounding box center [594, 10] width 28 height 7
click at [591, 22] on link "De [GEOGRAPHIC_DATA]" at bounding box center [606, 29] width 69 height 16
click at [34, 56] on link "Inbox" at bounding box center [34, 55] width 69 height 14
click at [593, 13] on span "De [GEOGRAPHIC_DATA]" at bounding box center [580, 10] width 56 height 7
click at [589, 45] on link "Aruba's Activities Expert" at bounding box center [578, 45] width 69 height 16
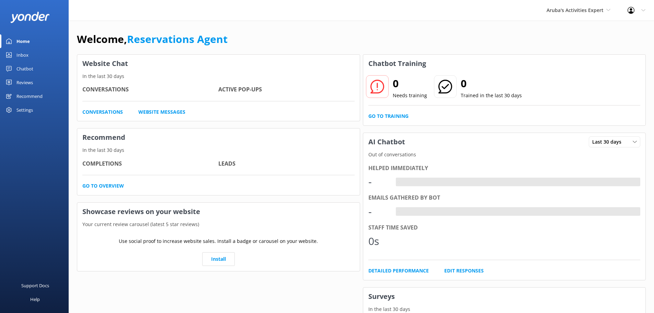
click at [36, 56] on link "Inbox" at bounding box center [34, 55] width 69 height 14
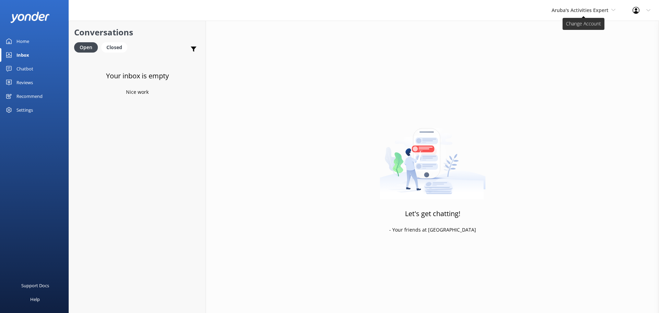
click at [567, 8] on span "Aruba's Activities Expert" at bounding box center [580, 10] width 57 height 7
click at [560, 63] on link "The Captain" at bounding box center [577, 62] width 69 height 16
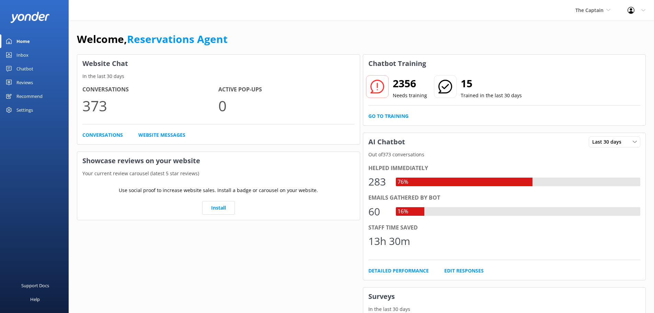
click at [36, 57] on link "Inbox" at bounding box center [34, 55] width 69 height 14
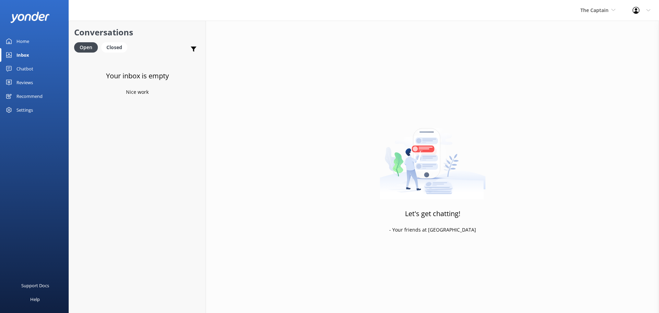
drag, startPoint x: 520, startPoint y: 103, endPoint x: 501, endPoint y: 94, distance: 20.6
click at [520, 103] on div "Let's get chatting! - Your friends at Yonder" at bounding box center [432, 177] width 453 height 313
click at [590, 13] on span "The Captain" at bounding box center [594, 10] width 28 height 7
click at [583, 32] on link "De [GEOGRAPHIC_DATA]" at bounding box center [606, 29] width 69 height 16
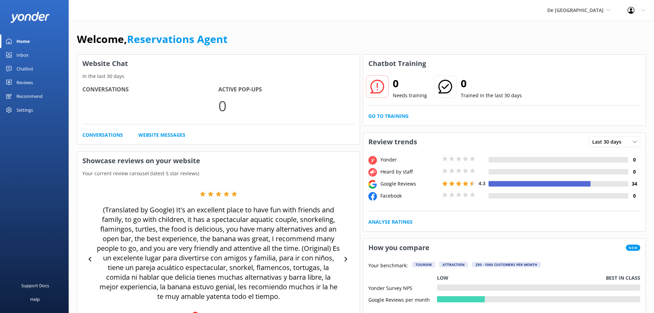
click at [27, 57] on div "Inbox" at bounding box center [22, 55] width 12 height 14
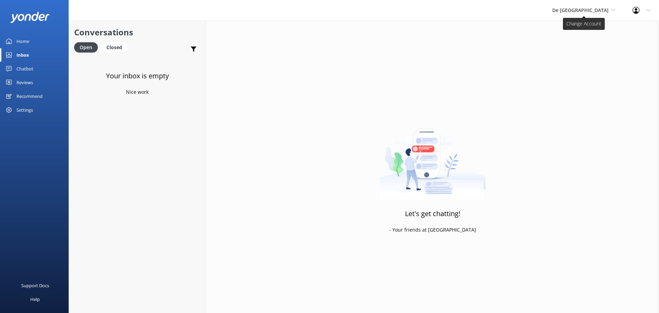
click at [577, 12] on span "De [GEOGRAPHIC_DATA]" at bounding box center [580, 10] width 56 height 7
click at [585, 47] on link "Aruba's Activities Expert" at bounding box center [578, 45] width 69 height 16
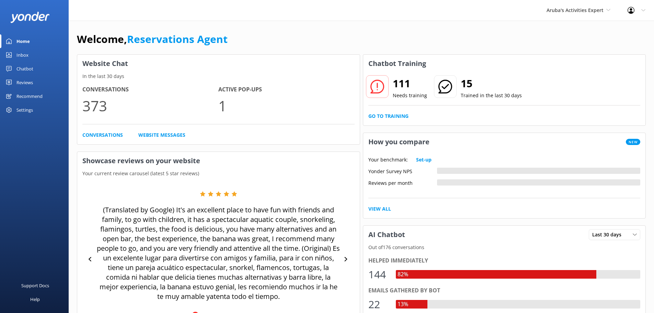
click at [32, 55] on link "Inbox" at bounding box center [34, 55] width 69 height 14
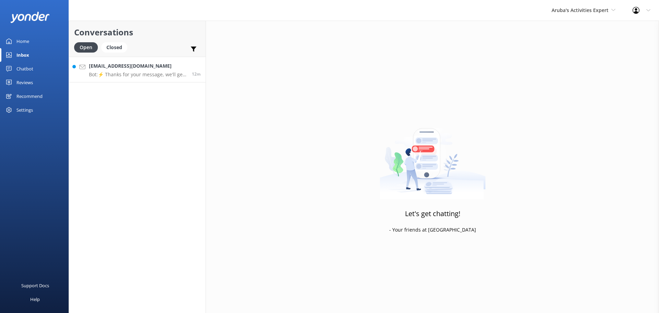
click at [158, 76] on p "Bot: ⚡ Thanks for your message, we'll get back to you as soon as we can." at bounding box center [138, 74] width 98 height 6
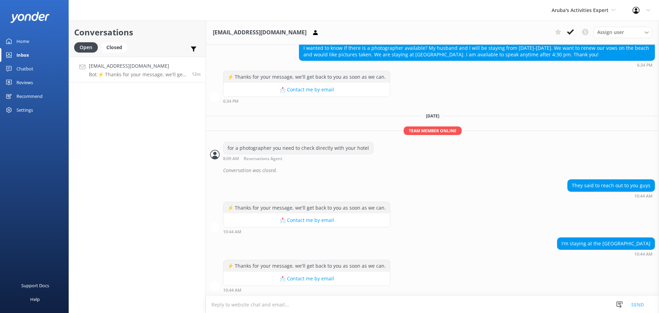
scroll to position [339, 0]
click at [570, 32] on icon at bounding box center [570, 31] width 7 height 7
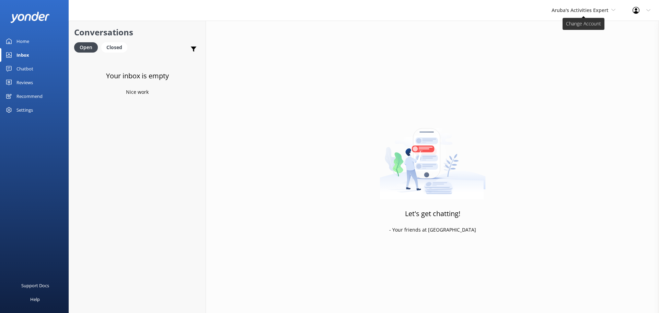
click at [575, 9] on span "Aruba's Activities Expert" at bounding box center [580, 10] width 57 height 7
click at [575, 62] on link "The Captain" at bounding box center [577, 62] width 69 height 16
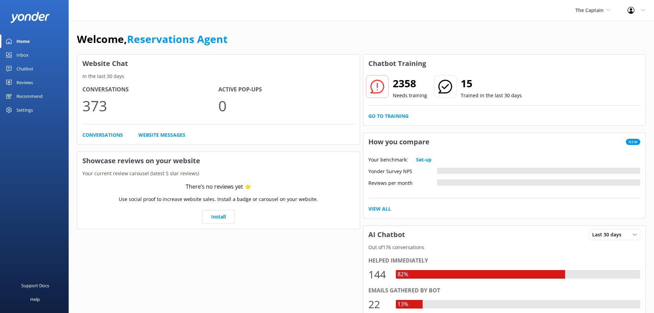
click at [32, 51] on link "Inbox" at bounding box center [34, 55] width 69 height 14
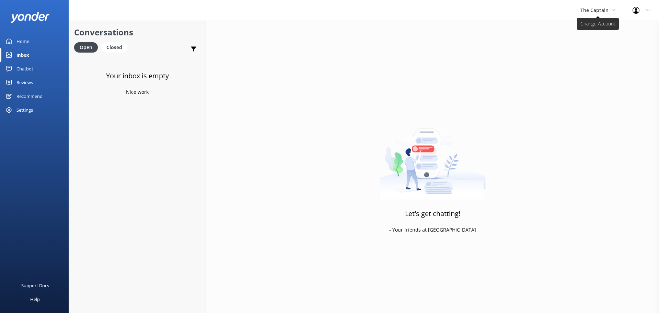
click at [590, 7] on span "The Captain" at bounding box center [594, 10] width 28 height 7
click at [602, 34] on link "De [GEOGRAPHIC_DATA]" at bounding box center [606, 29] width 69 height 16
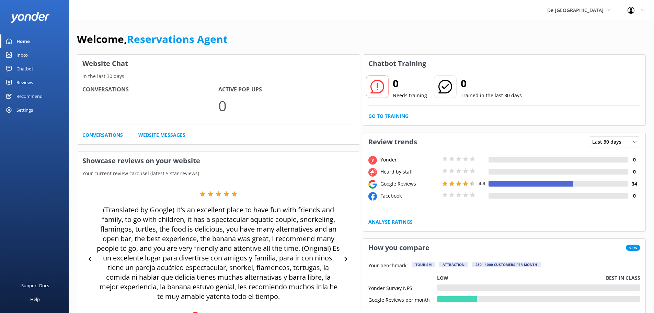
click at [26, 54] on div "Inbox" at bounding box center [22, 55] width 12 height 14
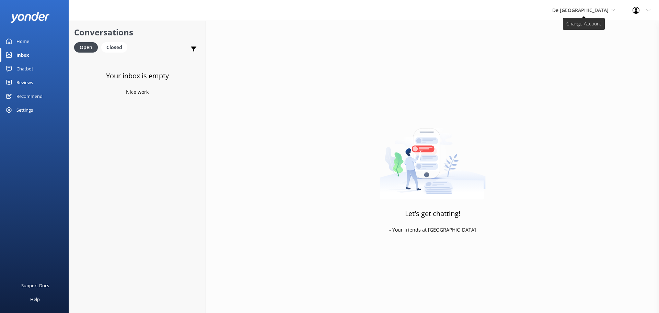
click at [587, 13] on span "De [GEOGRAPHIC_DATA]" at bounding box center [583, 11] width 63 height 8
click at [585, 41] on link "Aruba's Activities Expert" at bounding box center [578, 45] width 69 height 16
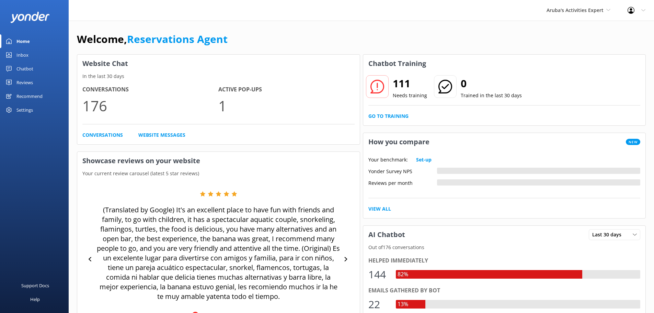
click at [34, 56] on link "Inbox" at bounding box center [34, 55] width 69 height 14
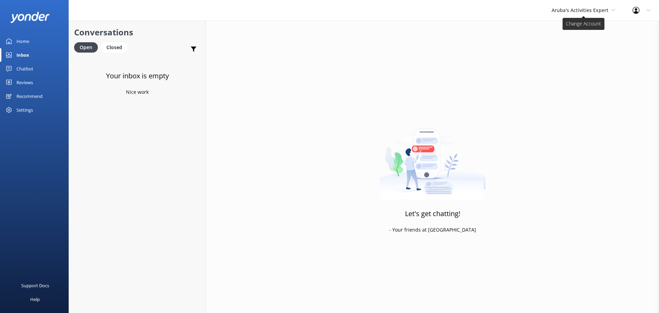
click at [566, 12] on span "Aruba's Activities Expert" at bounding box center [580, 10] width 57 height 7
click at [558, 61] on link "The Captain" at bounding box center [577, 62] width 69 height 16
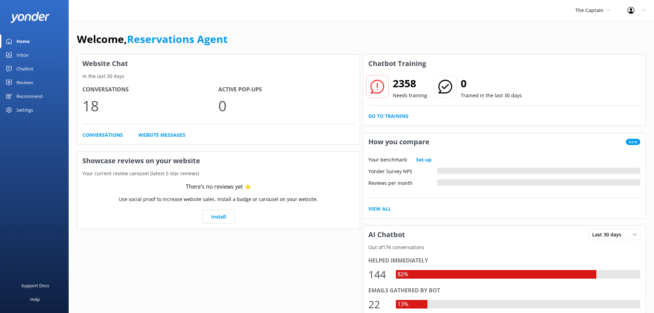
click at [31, 48] on link "Inbox" at bounding box center [34, 55] width 69 height 14
